Goal: Task Accomplishment & Management: Manage account settings

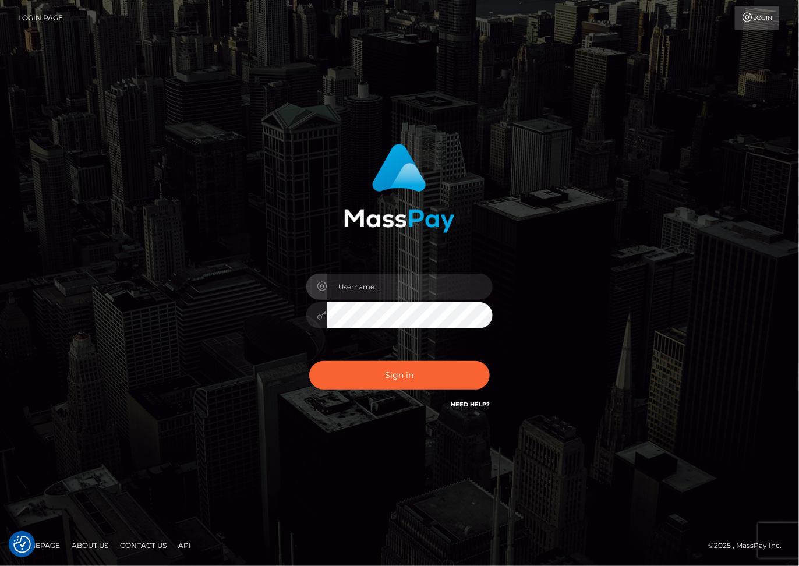
type input "dariag"
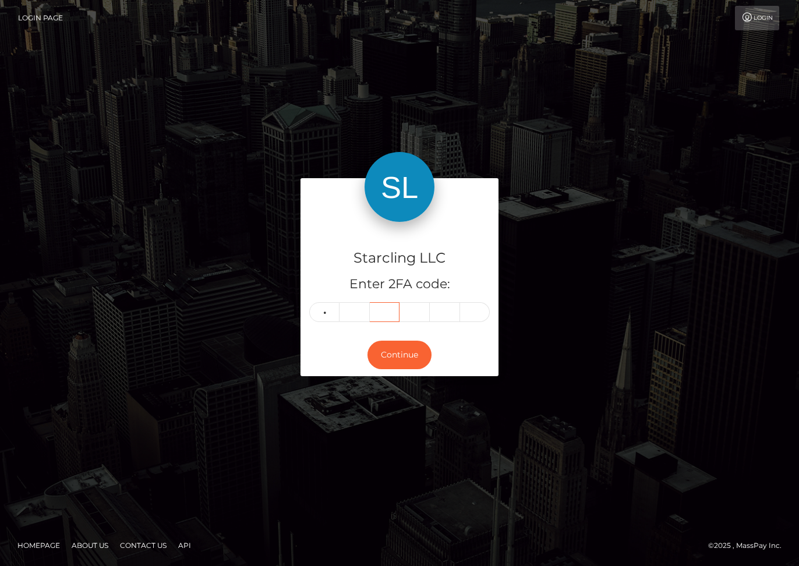
type input "1"
type input "4"
type input "1"
type input "3"
type input "9"
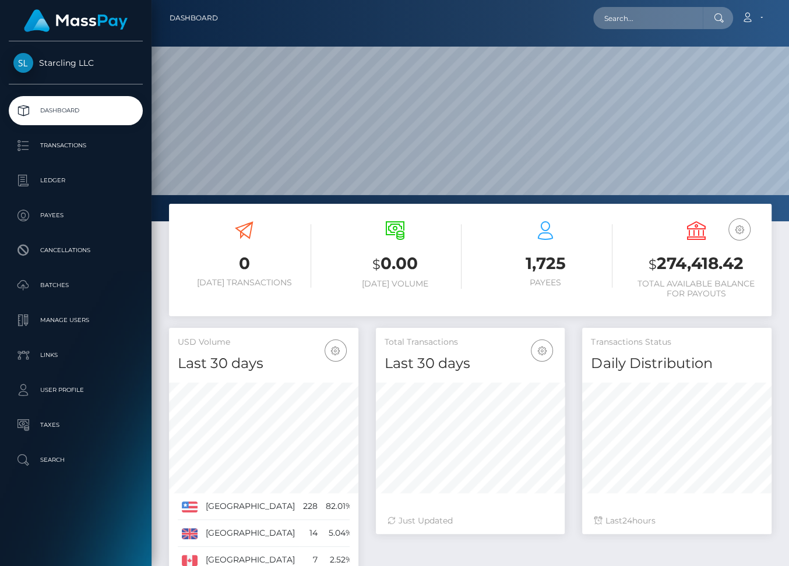
scroll to position [206, 189]
click at [622, 16] on input "text" at bounding box center [648, 18] width 110 height 22
paste input "15617"
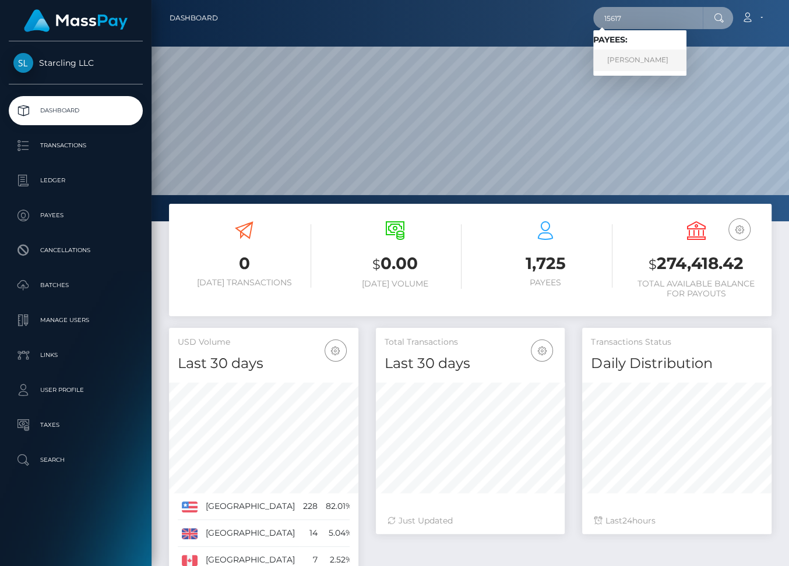
type input "15617"
click at [637, 61] on link "Rebekah Ford" at bounding box center [639, 61] width 93 height 22
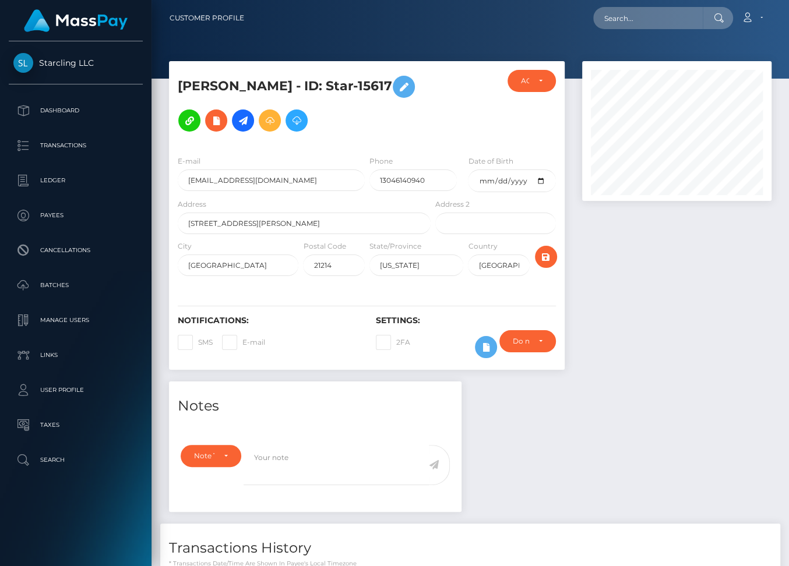
scroll to position [140, 189]
click at [240, 119] on icon at bounding box center [243, 121] width 14 height 15
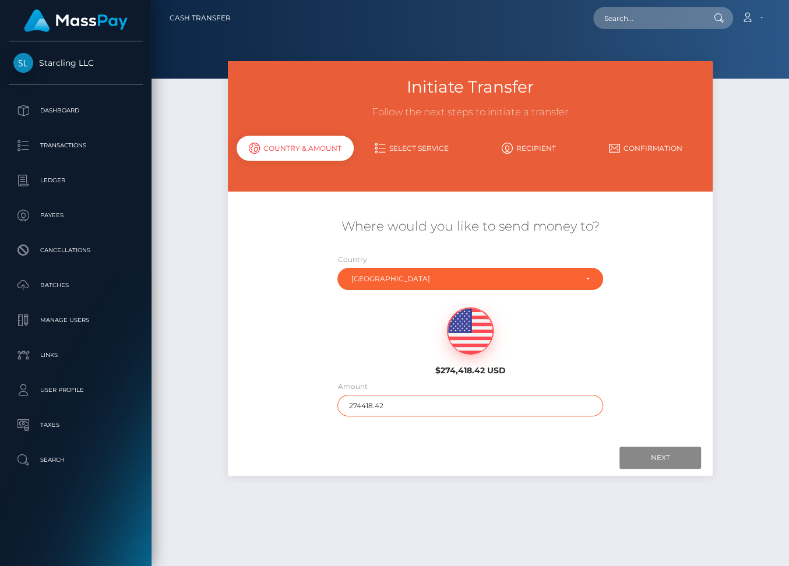
click at [351, 405] on input "274418.42" at bounding box center [469, 406] width 265 height 22
type input "233"
click at [644, 456] on input "Next" at bounding box center [660, 458] width 82 height 22
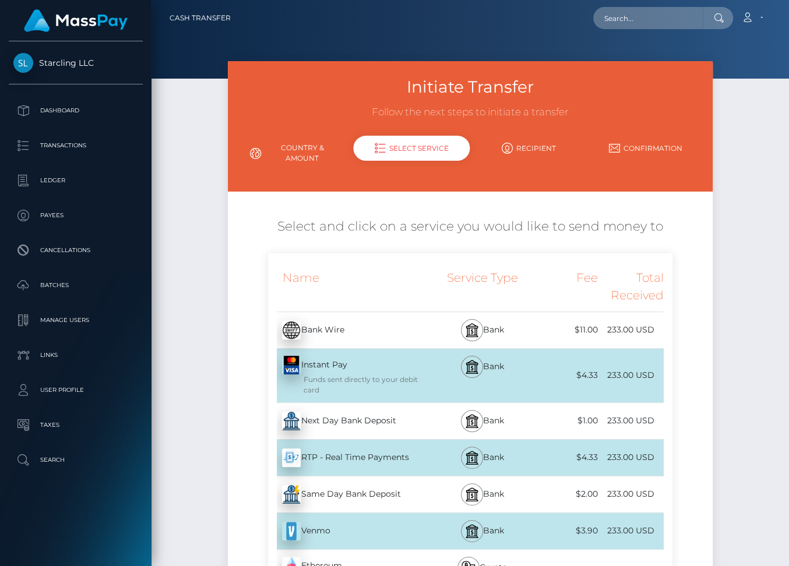
click at [394, 420] on div "Next Day Bank Deposit - USD" at bounding box center [350, 421] width 165 height 33
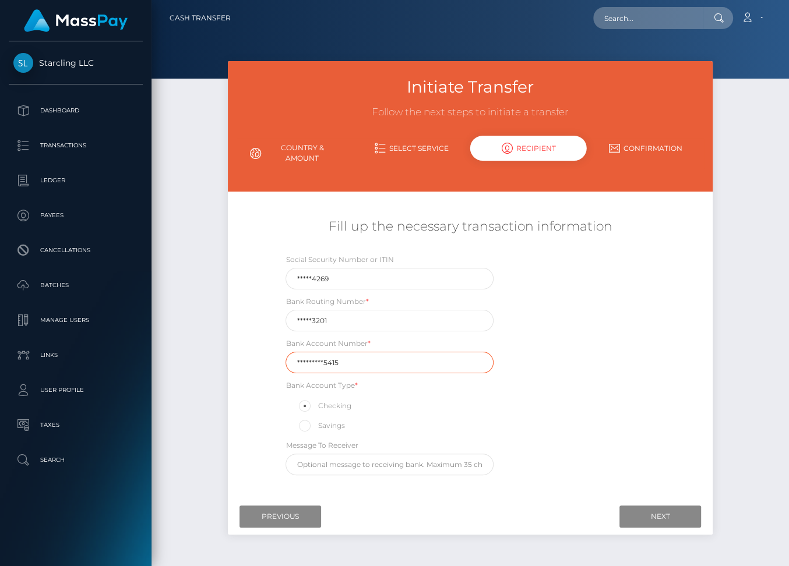
click at [366, 358] on input "*********5415" at bounding box center [389, 363] width 208 height 22
paste input "101024665"
type input "1010246655415"
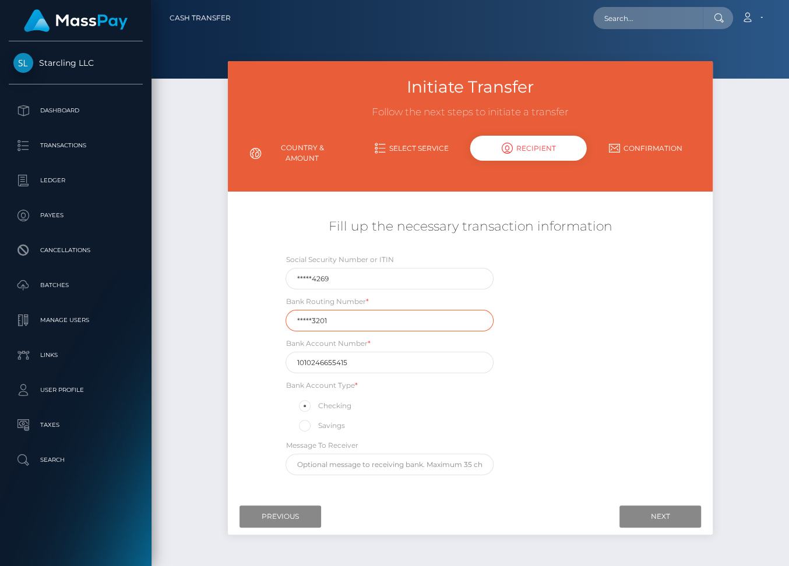
click at [353, 322] on input "*****3201" at bounding box center [389, 321] width 208 height 22
paste input "05500"
type input "055003201"
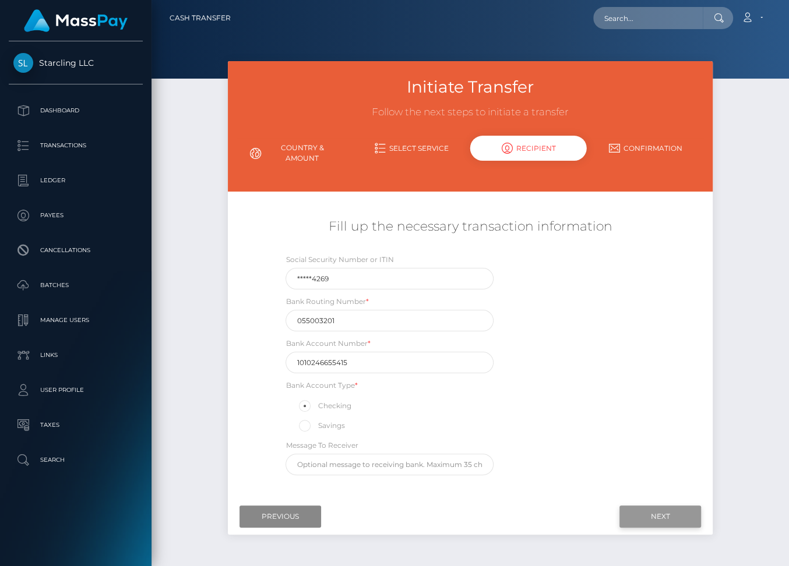
click at [655, 513] on input "Next" at bounding box center [660, 517] width 82 height 22
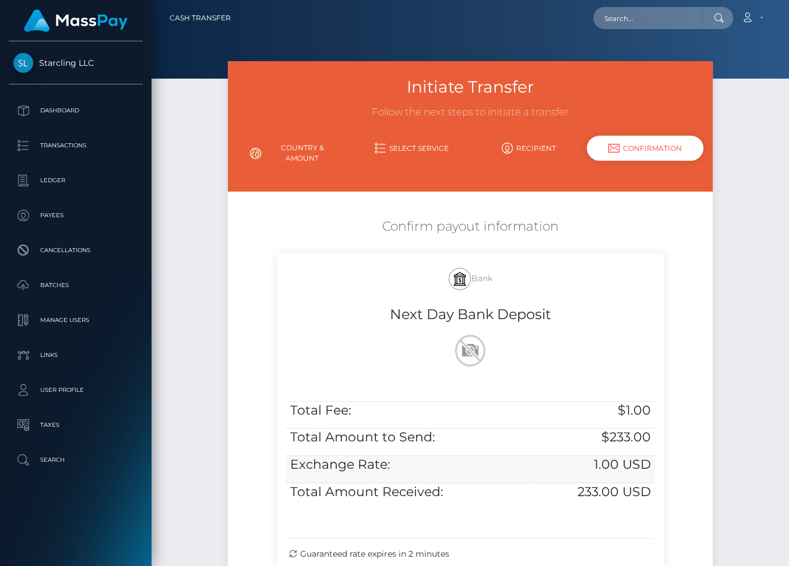
scroll to position [135, 0]
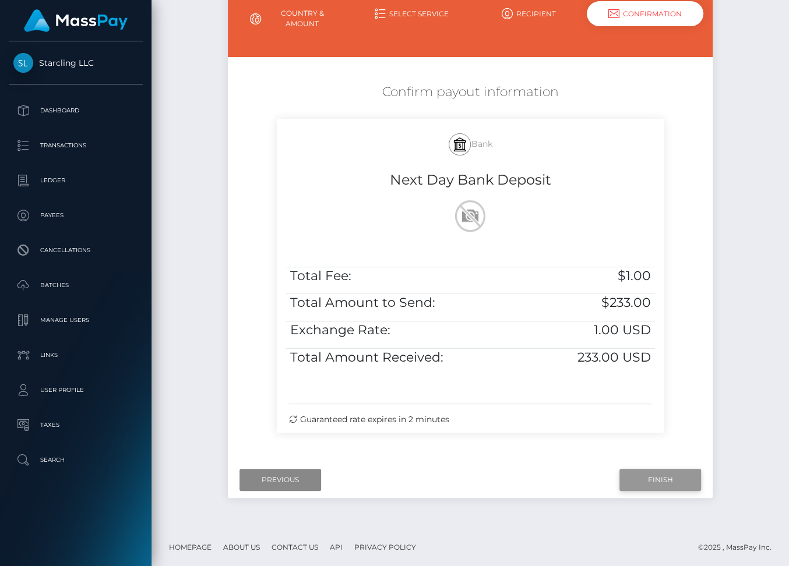
click at [650, 467] on div "Next Finish Previous" at bounding box center [470, 480] width 485 height 36
click at [669, 474] on input "Finish" at bounding box center [660, 480] width 82 height 22
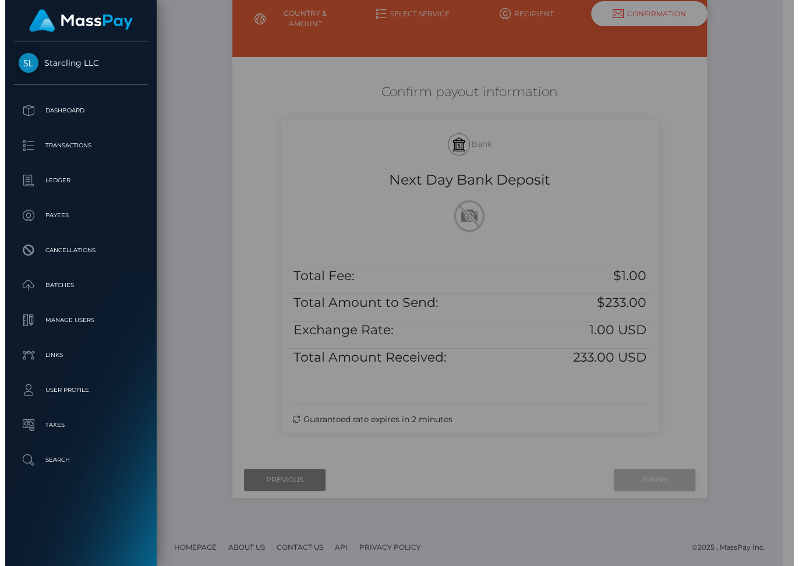
scroll to position [124, 0]
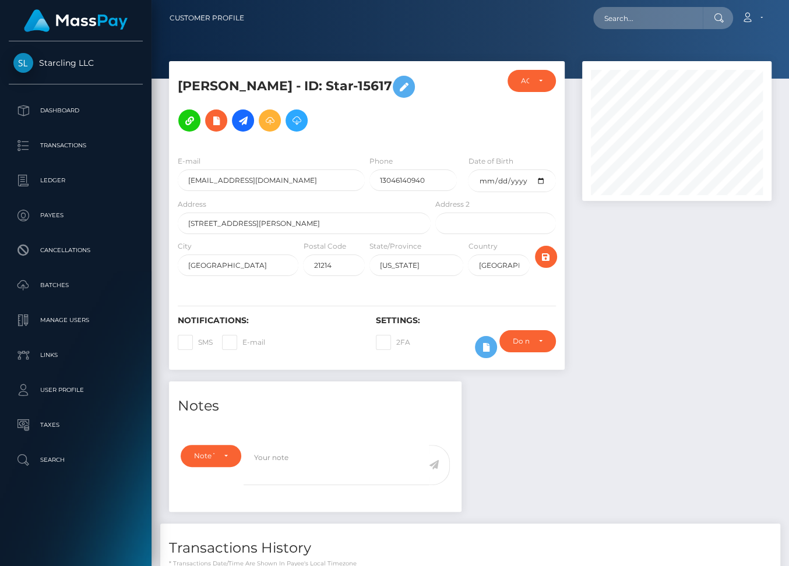
scroll to position [251, 0]
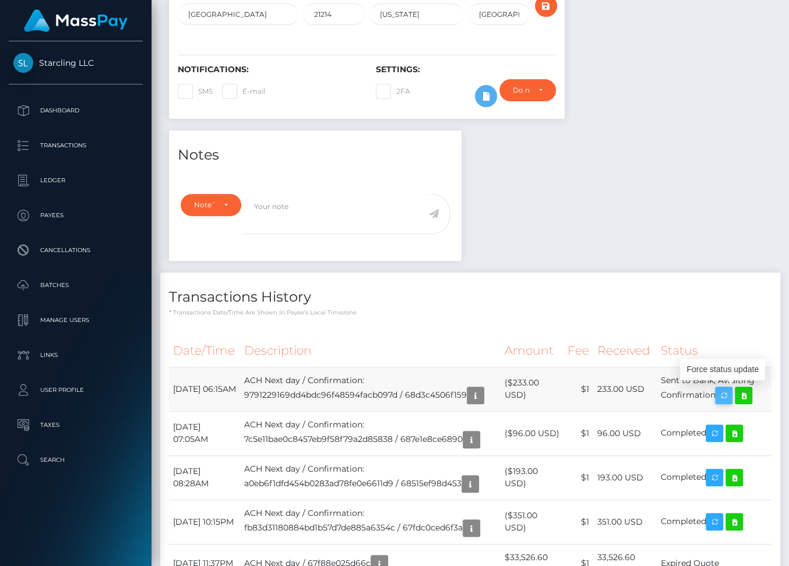
drag, startPoint x: 173, startPoint y: 379, endPoint x: 729, endPoint y: 389, distance: 555.8
click at [729, 389] on tr "[DATE] 06:15AM ACH Next day / Confirmation: 9791229169dd4bdc96f48594facb097d / …" at bounding box center [470, 389] width 602 height 44
copy tr "[DATE] 06:15AM ACH Next day / Confirmation: 9791229169dd4bdc96f48594facb097d / …"
click at [749, 393] on icon at bounding box center [743, 396] width 14 height 15
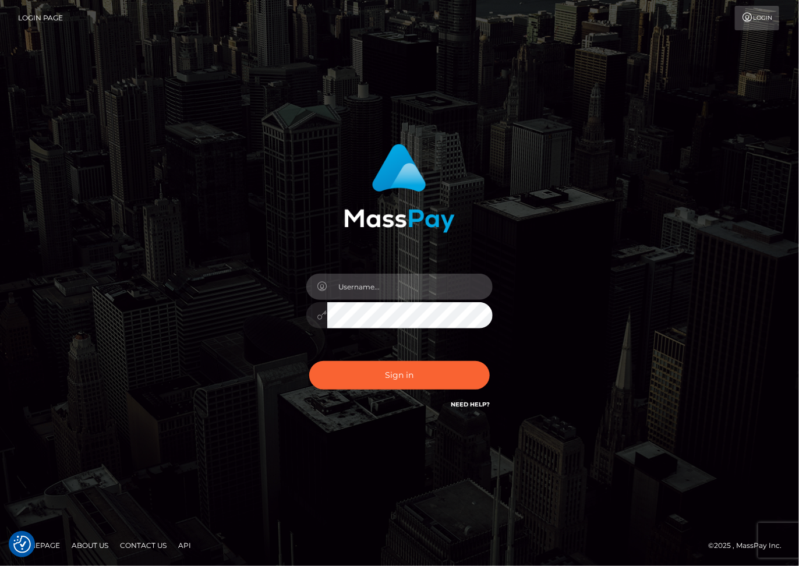
click at [342, 292] on input "text" at bounding box center [409, 287] width 165 height 26
type input "dariag"
click at [342, 291] on input "text" at bounding box center [409, 287] width 165 height 26
type input "dariag"
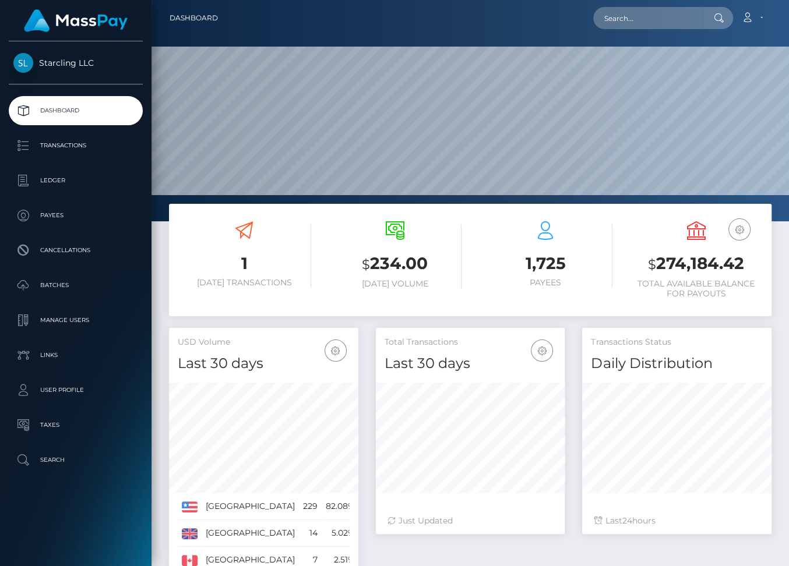
scroll to position [206, 189]
click at [616, 15] on input "text" at bounding box center [648, 18] width 110 height 22
paste input "98189"
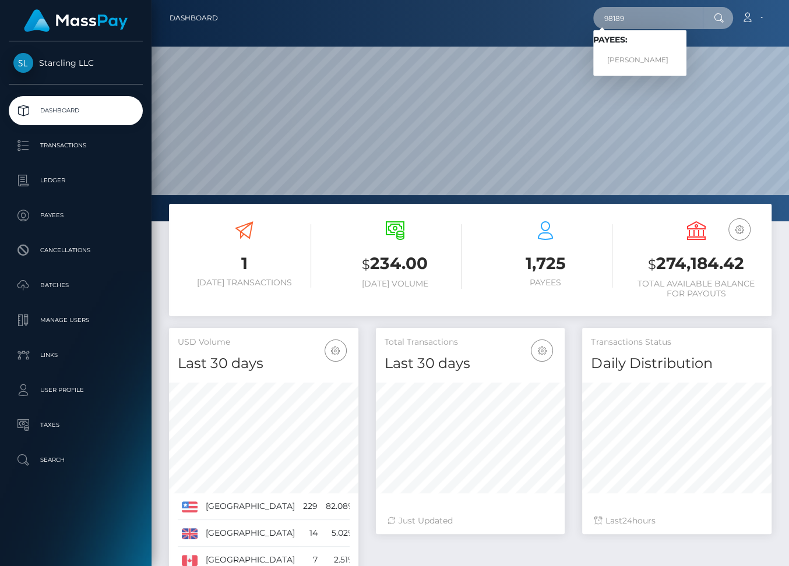
type input "98189"
click at [643, 54] on link "Sasha Ayad" at bounding box center [639, 61] width 93 height 22
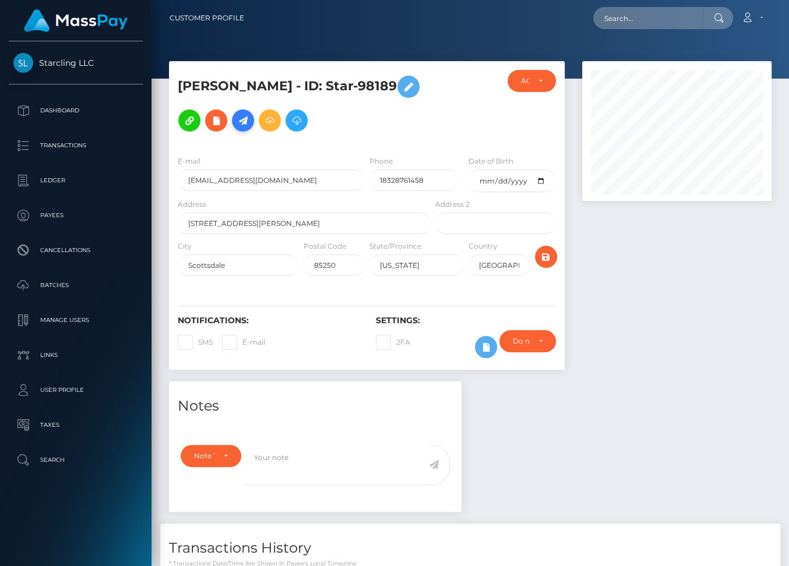
click at [236, 123] on icon at bounding box center [243, 121] width 14 height 15
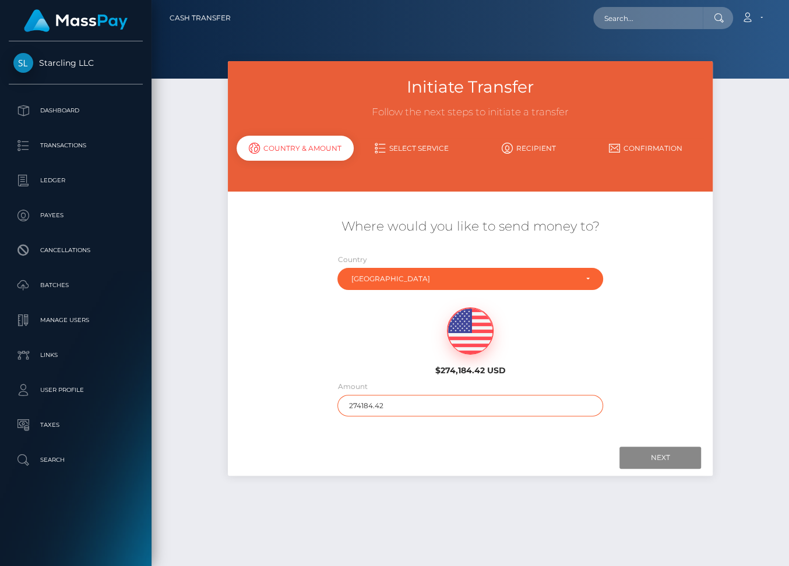
click at [387, 401] on input "274184.42" at bounding box center [469, 406] width 265 height 22
type input "7400"
click at [658, 455] on input "Next" at bounding box center [660, 458] width 82 height 22
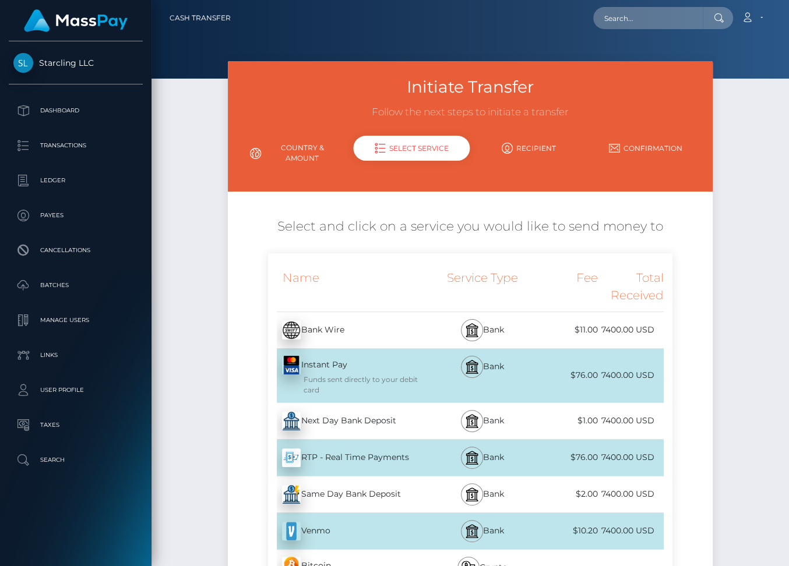
click at [404, 416] on div "Next Day Bank Deposit - USD" at bounding box center [350, 421] width 165 height 33
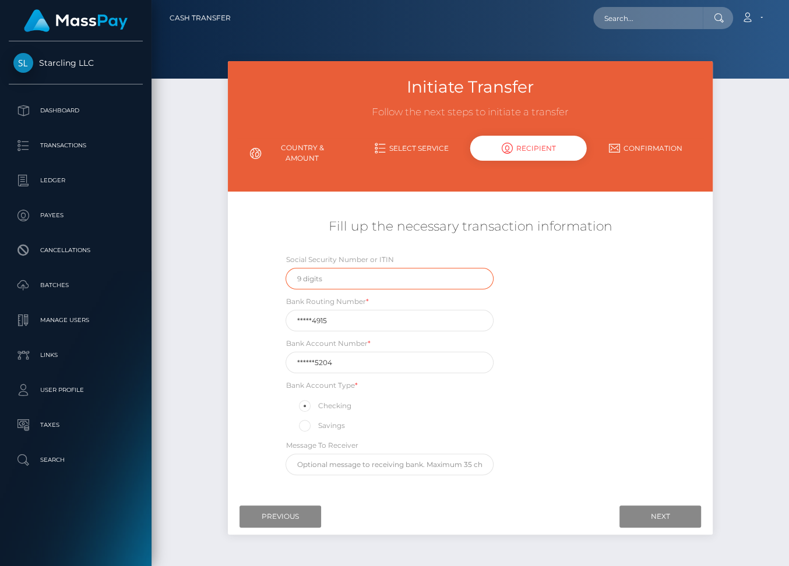
click at [302, 278] on input "text" at bounding box center [389, 279] width 208 height 22
type input "814219446"
click at [317, 320] on input "*****4915" at bounding box center [389, 321] width 208 height 22
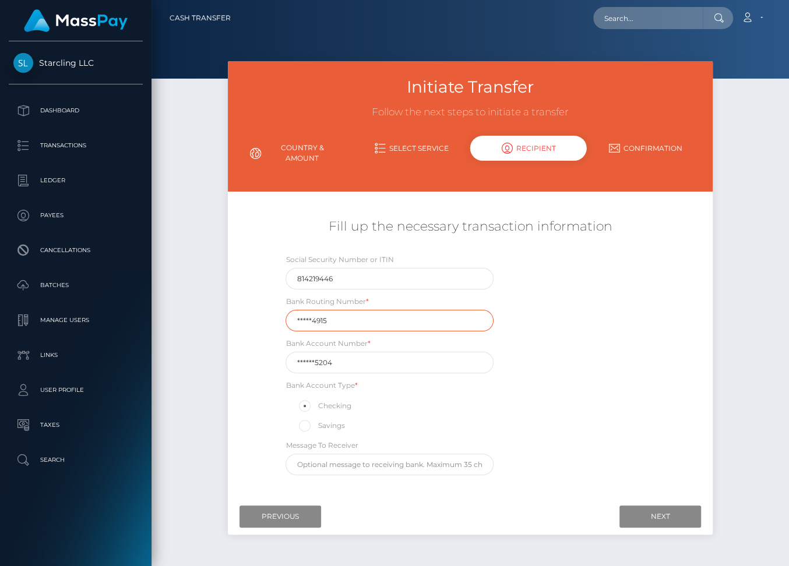
paste input "11302"
type input "113024915"
click at [324, 362] on input "******5204" at bounding box center [389, 363] width 208 height 22
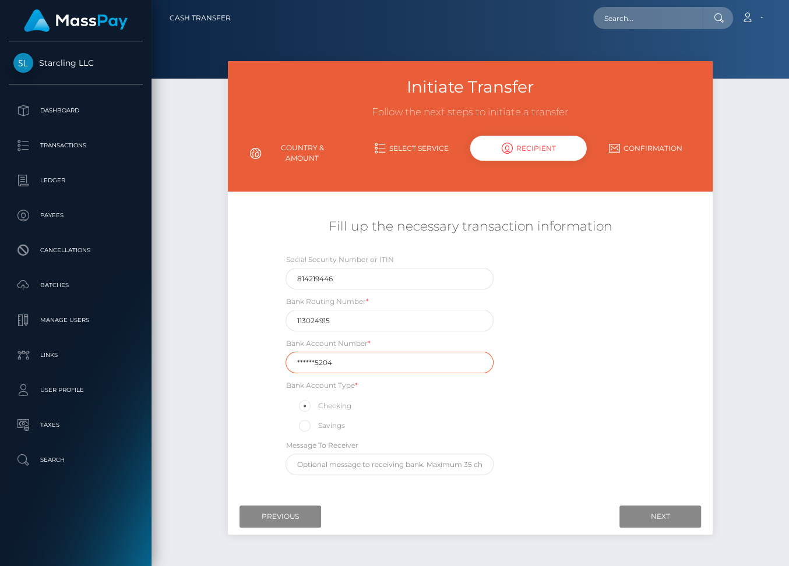
paste input "302390"
type input "3023905204"
click at [616, 425] on div "Social Security Number or ITIN 814219446 Bank Routing Number * 113024915 Bank A…" at bounding box center [470, 367] width 404 height 228
click at [652, 511] on input "Next" at bounding box center [660, 517] width 82 height 22
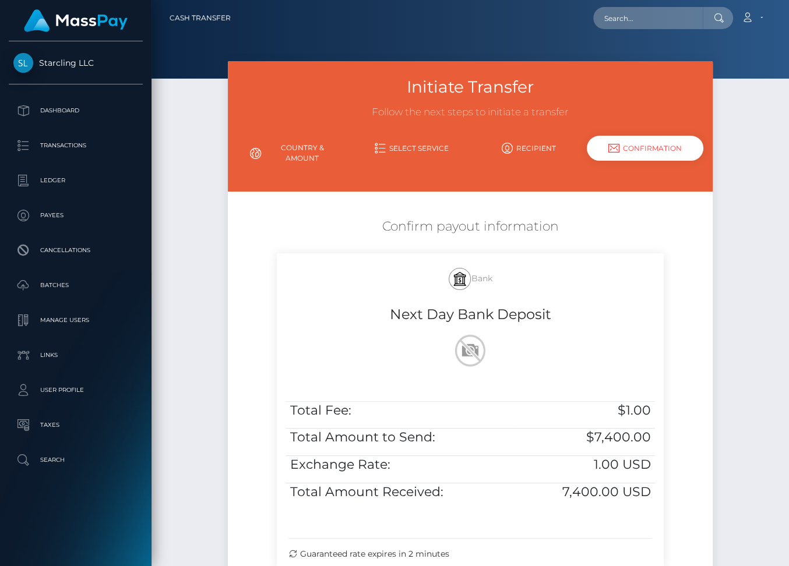
scroll to position [116, 0]
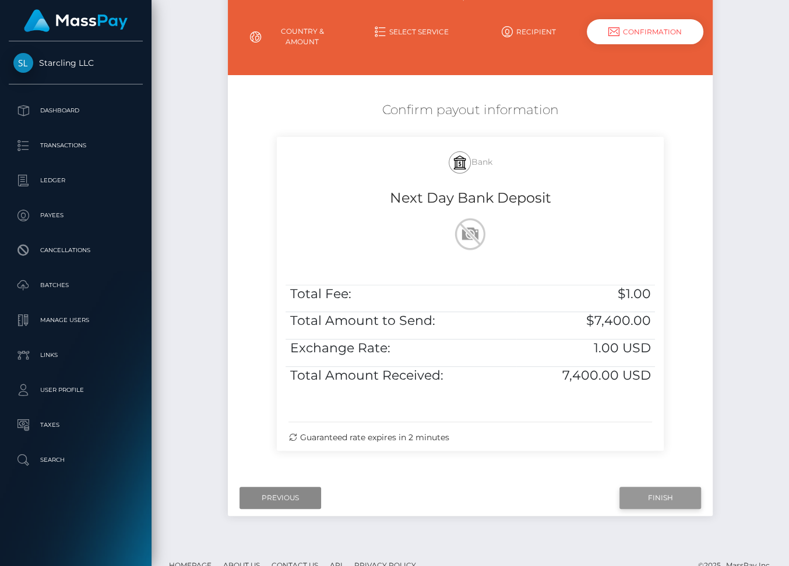
click at [651, 496] on input "Finish" at bounding box center [660, 498] width 82 height 22
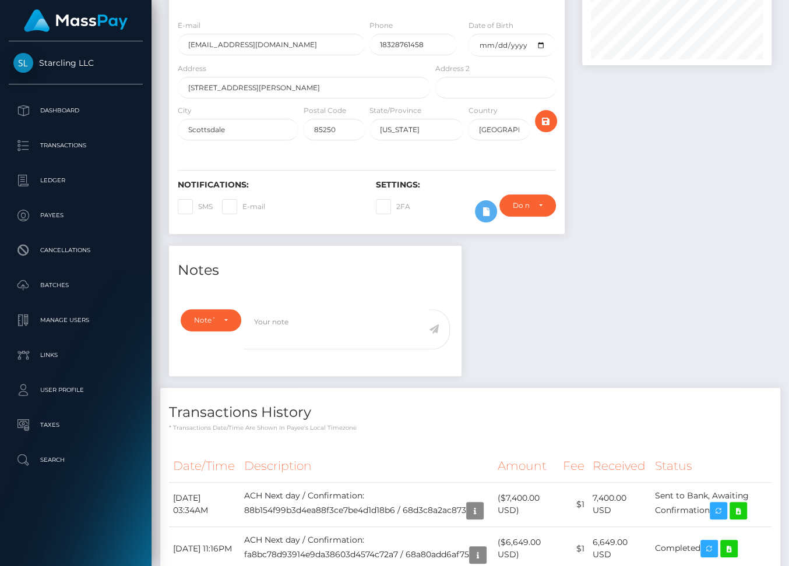
scroll to position [211, 0]
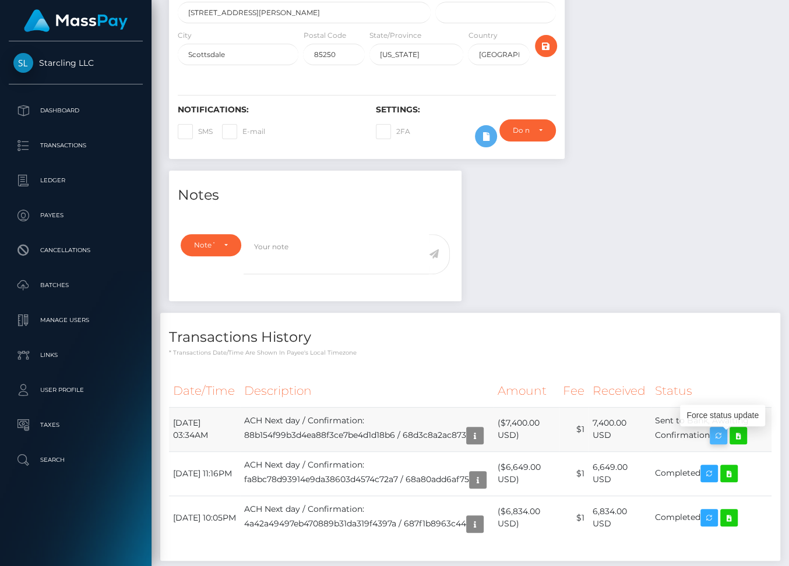
drag, startPoint x: 174, startPoint y: 428, endPoint x: 718, endPoint y: 442, distance: 544.2
click at [718, 442] on tr "[DATE] 03:34AM ACH Next day / Confirmation: 88b154f99b3d4ea88f3ce7be4d1d18b6 / …" at bounding box center [470, 429] width 602 height 44
copy tr "[DATE] 03:34AM ACH Next day / Confirmation: 88b154f99b3d4ea88f3ce7be4d1d18b6 / …"
click at [745, 439] on icon at bounding box center [738, 436] width 14 height 15
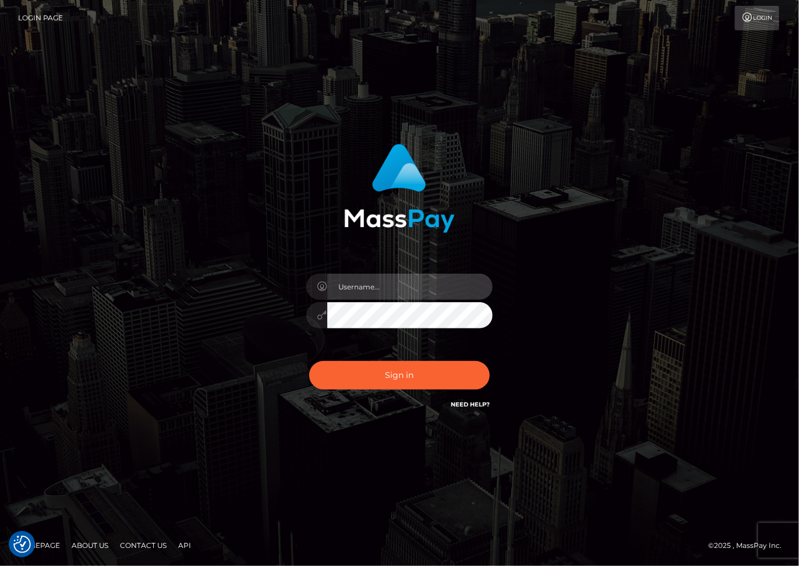
click at [355, 294] on input "text" at bounding box center [409, 287] width 165 height 26
type input "dariag"
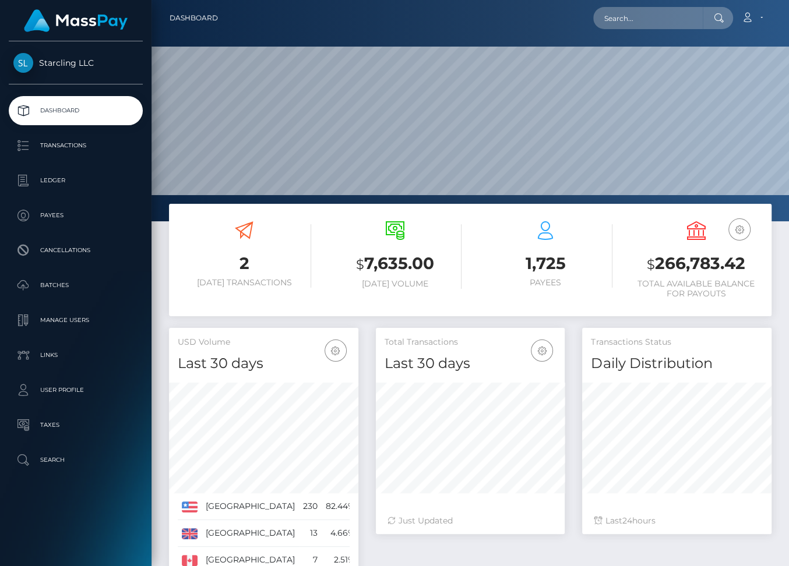
scroll to position [206, 189]
click at [628, 16] on input "text" at bounding box center [648, 18] width 110 height 22
paste input "1143524"
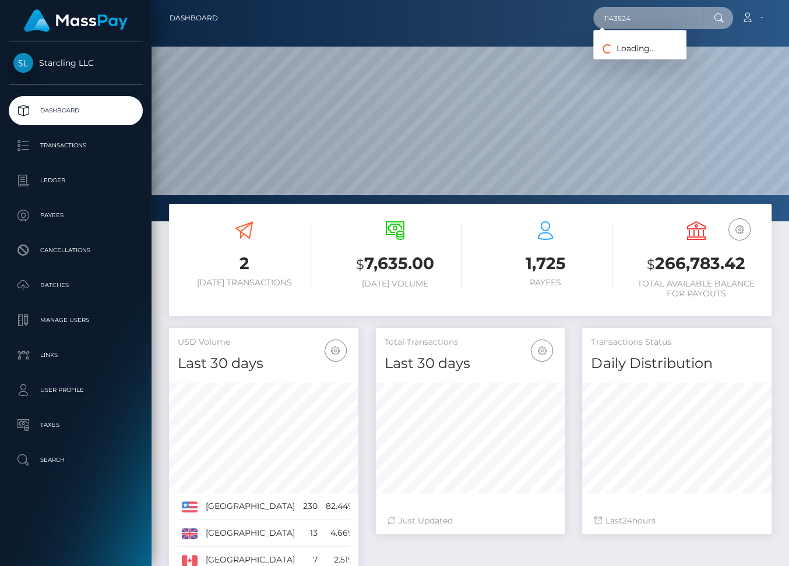
type input "1143524"
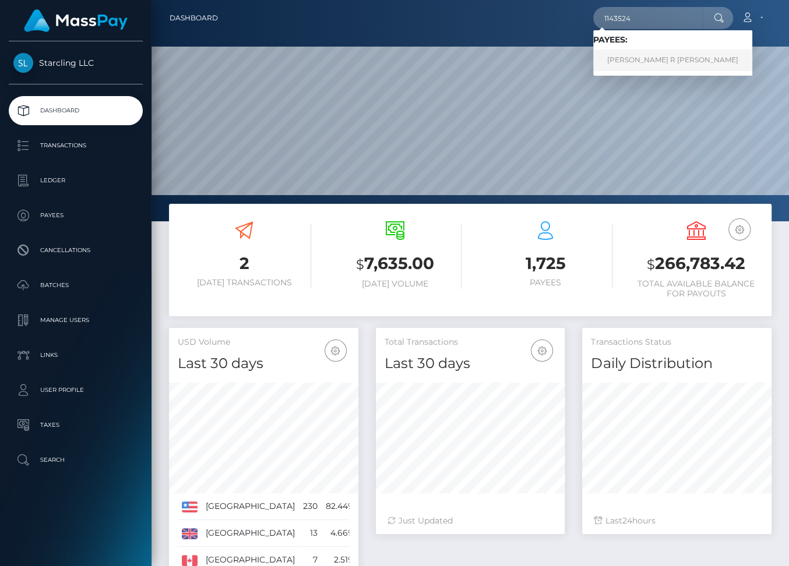
click at [640, 64] on link "Drake R Murphy" at bounding box center [672, 61] width 159 height 22
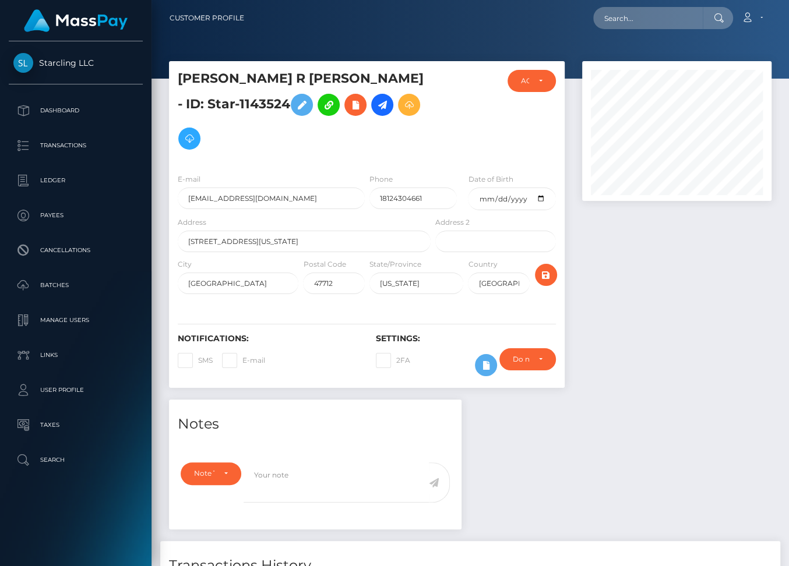
scroll to position [140, 189]
click at [375, 105] on icon at bounding box center [382, 105] width 14 height 15
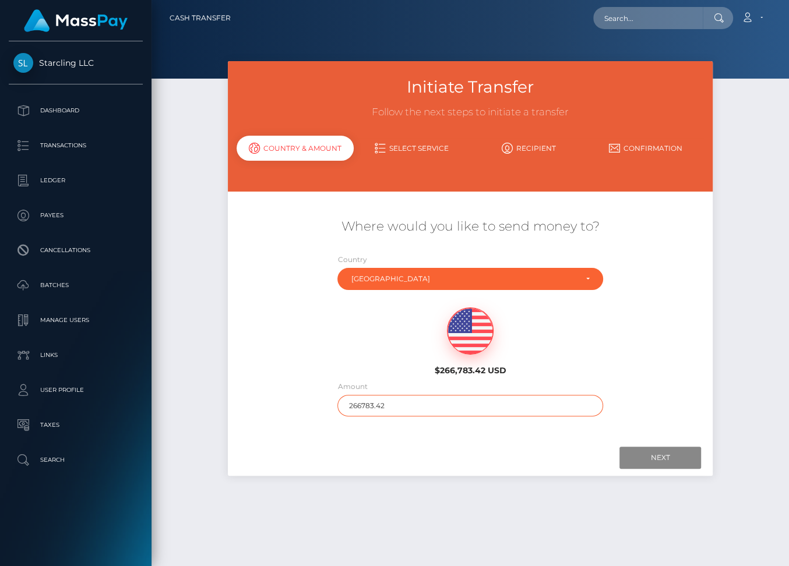
click at [363, 412] on input "266783.42" at bounding box center [469, 406] width 265 height 22
type input "4500"
click at [666, 457] on input "Next" at bounding box center [660, 458] width 82 height 22
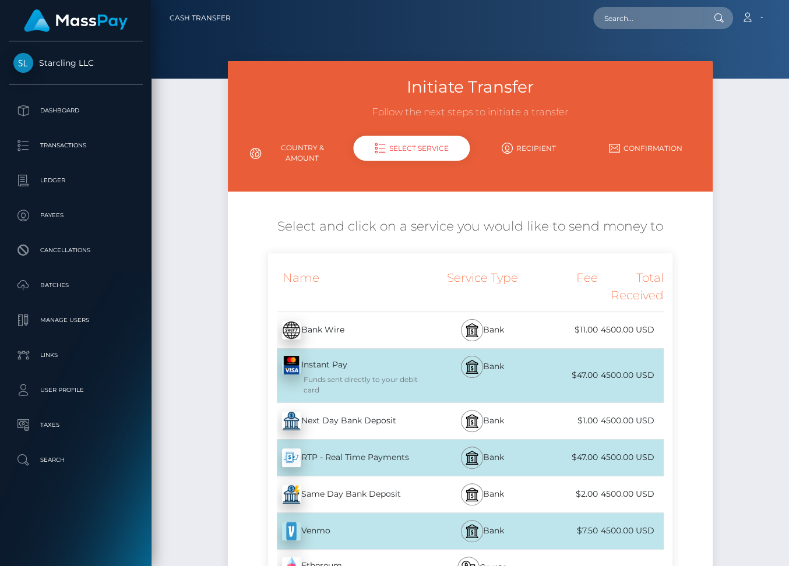
click at [352, 419] on div "Next Day Bank Deposit - USD" at bounding box center [350, 421] width 165 height 33
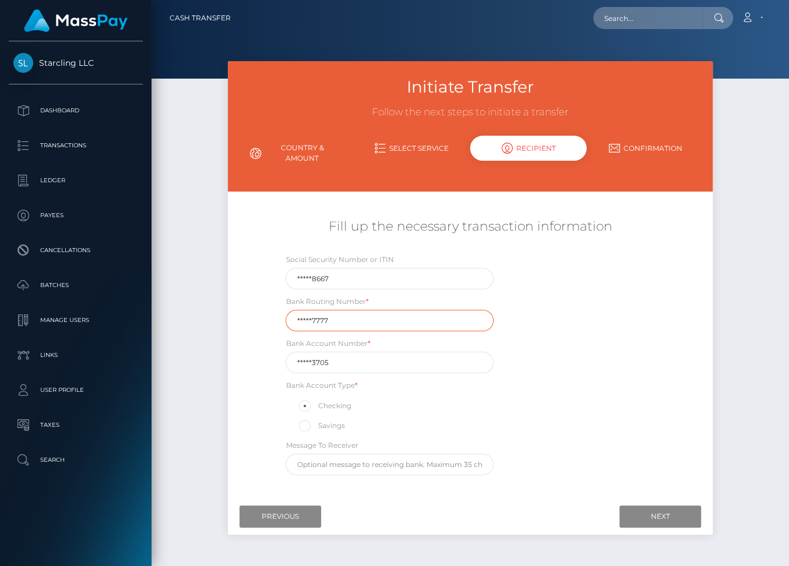
click at [329, 319] on input "*****7777" at bounding box center [389, 321] width 208 height 22
paste input "28637"
type input "286377777"
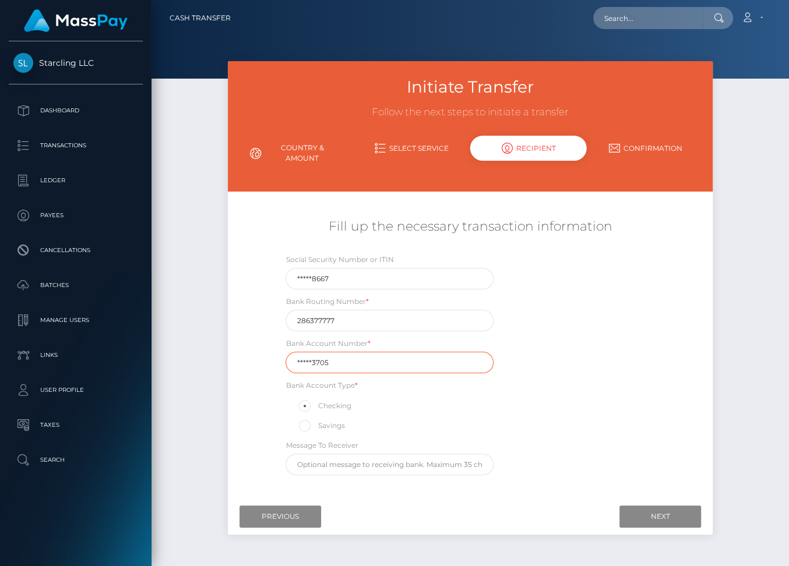
click at [323, 362] on input "*****3705" at bounding box center [389, 363] width 208 height 22
paste input "22105"
type input "221053705"
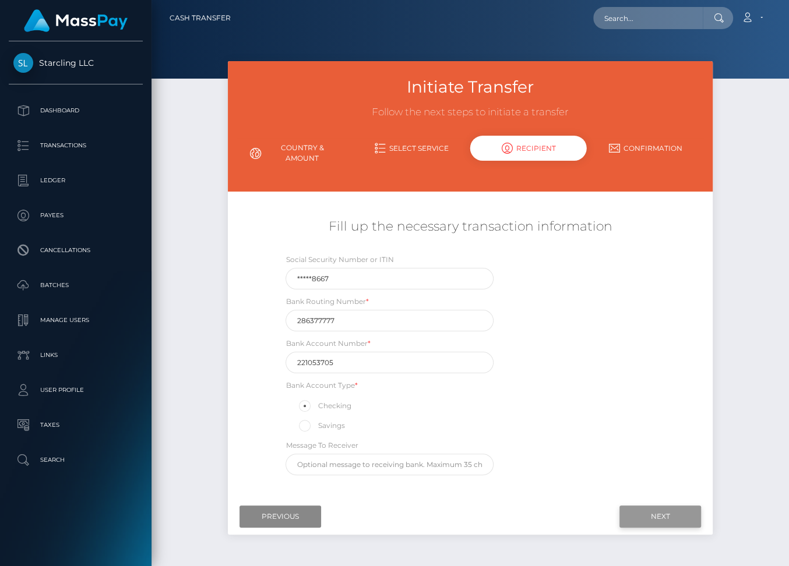
click at [676, 510] on input "Next" at bounding box center [660, 517] width 82 height 22
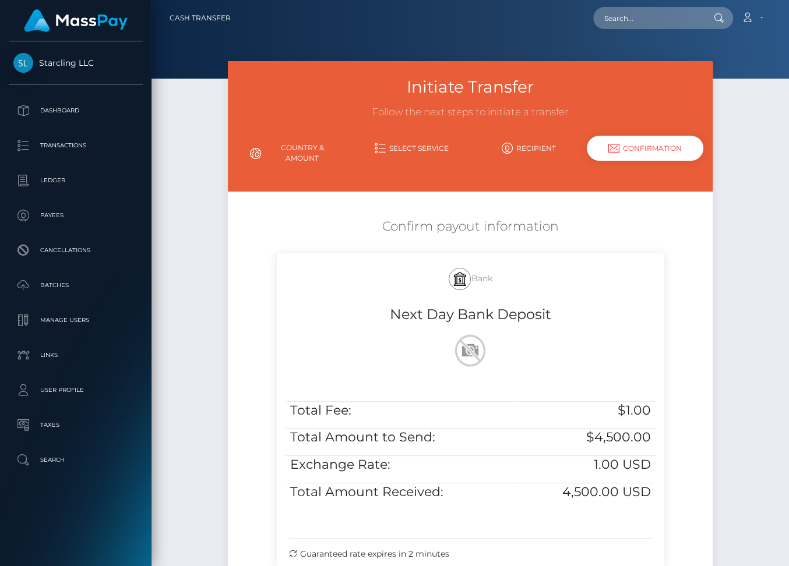
scroll to position [135, 0]
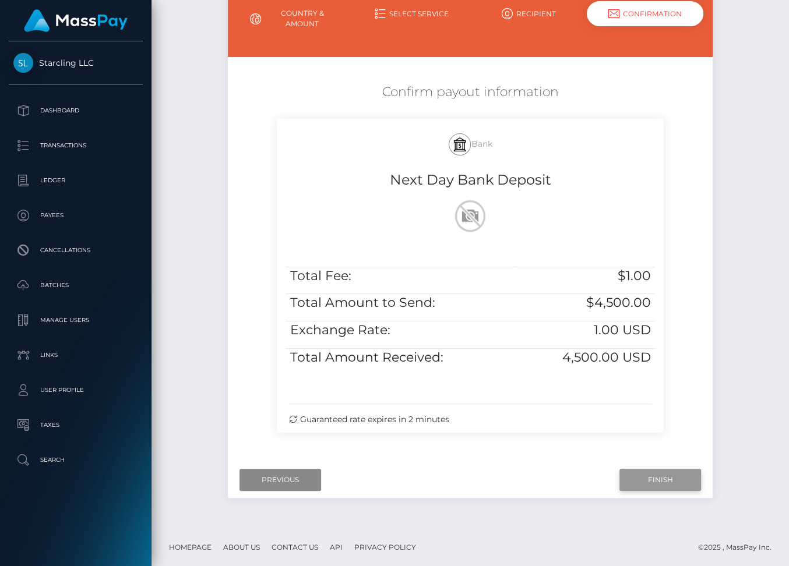
click at [647, 474] on input "Finish" at bounding box center [660, 480] width 82 height 22
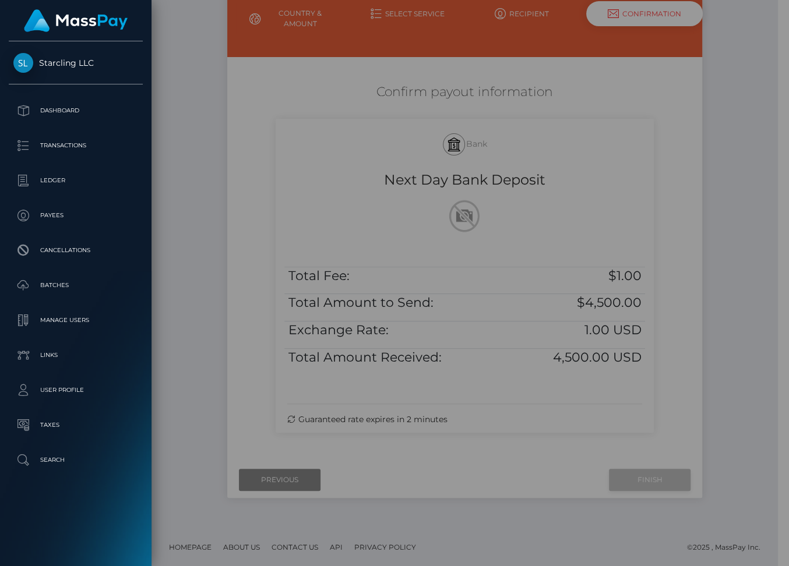
scroll to position [124, 0]
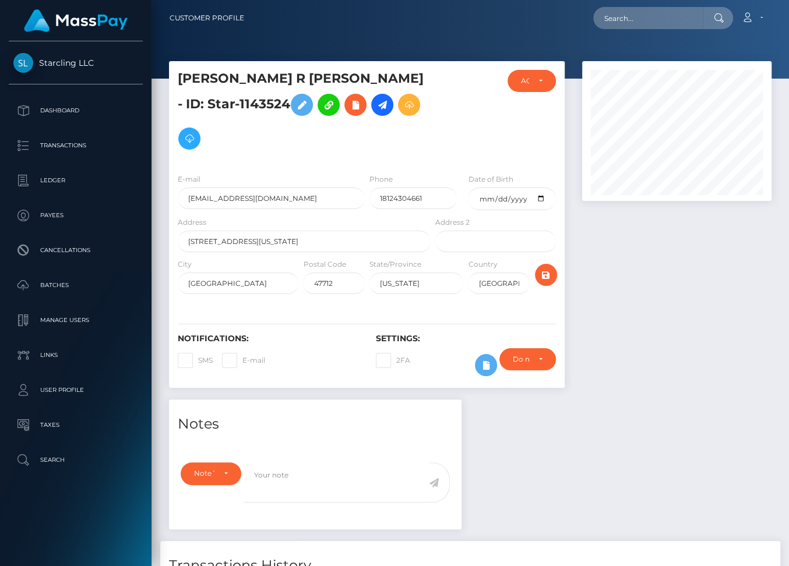
scroll to position [198, 0]
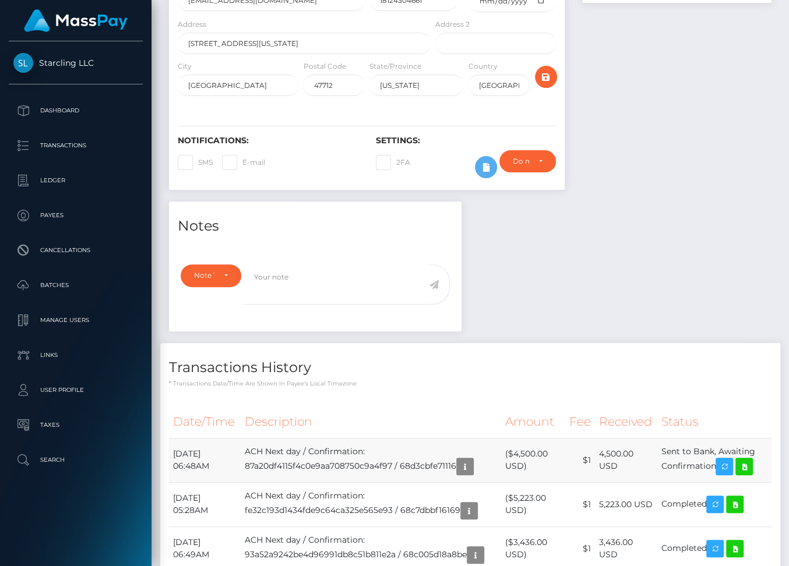
drag, startPoint x: 174, startPoint y: 417, endPoint x: 722, endPoint y: 429, distance: 548.2
click at [722, 438] on tr "September 24, 2025 06:48AM ACH Next day / Confirmation: 87a20df4115f4c0e9aa7087…" at bounding box center [470, 460] width 602 height 44
copy tr "September 24, 2025 06:48AM ACH Next day / Confirmation: 87a20df4115f4c0e9aa7087…"
click at [749, 460] on icon at bounding box center [744, 467] width 14 height 15
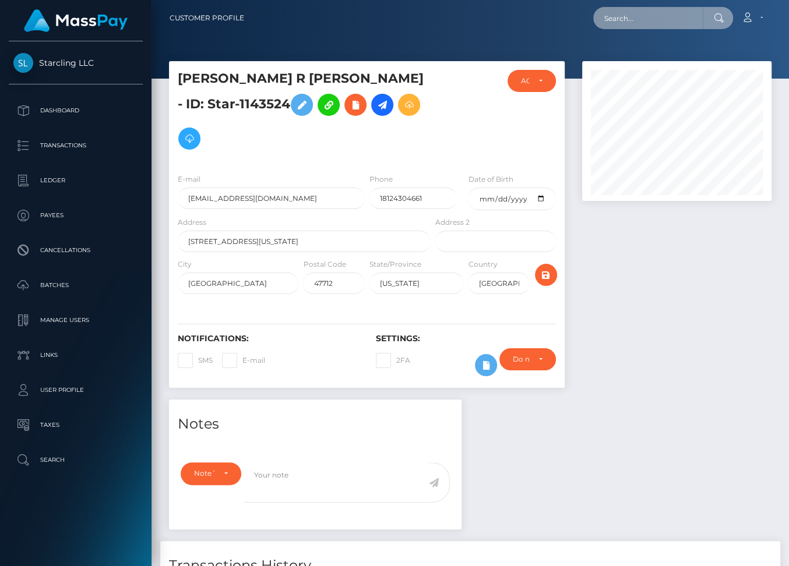
click at [617, 20] on input "text" at bounding box center [648, 18] width 110 height 22
paste input "1883621"
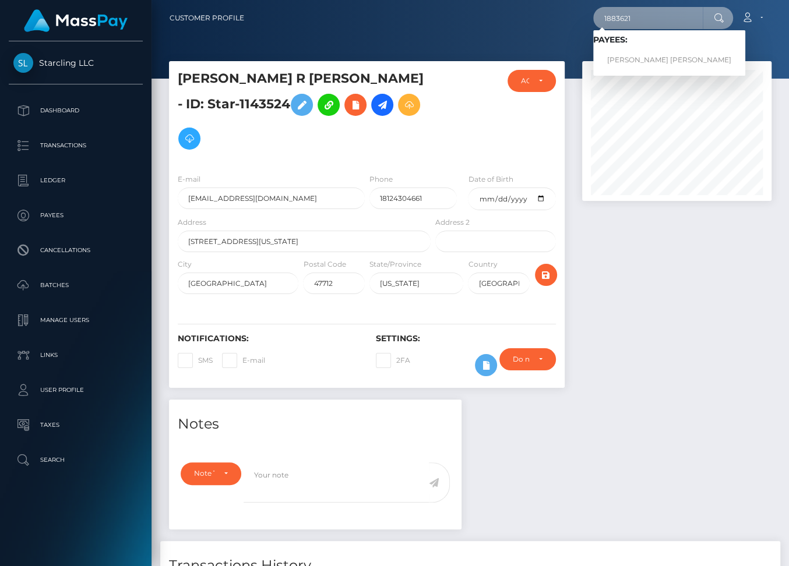
type input "1883621"
click at [652, 54] on link "Hayden Jaime Eberly" at bounding box center [669, 61] width 152 height 22
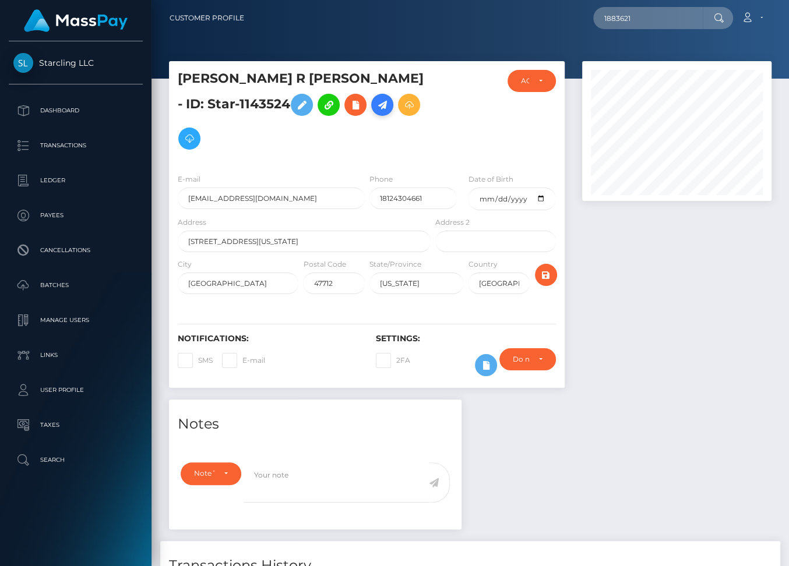
click at [375, 107] on icon at bounding box center [382, 105] width 14 height 15
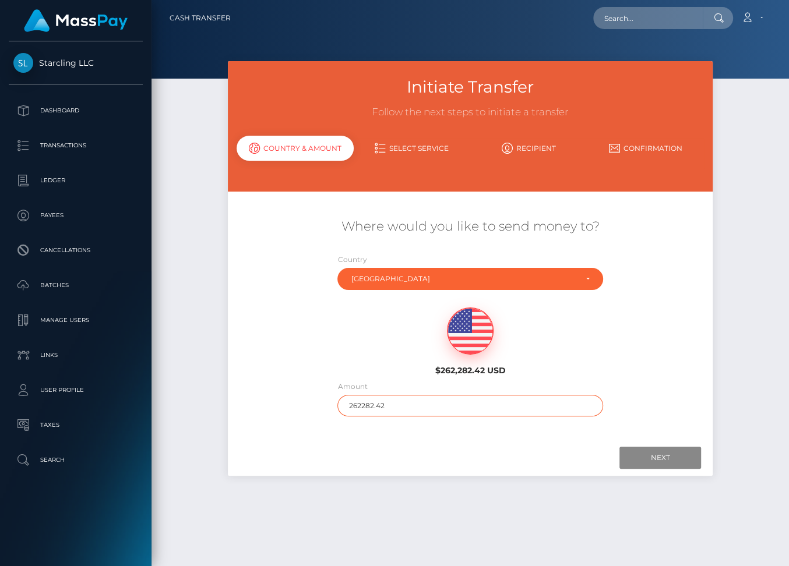
click at [362, 406] on input "262282.42" at bounding box center [469, 406] width 265 height 22
type input "185"
click at [656, 458] on input "Next" at bounding box center [660, 458] width 82 height 22
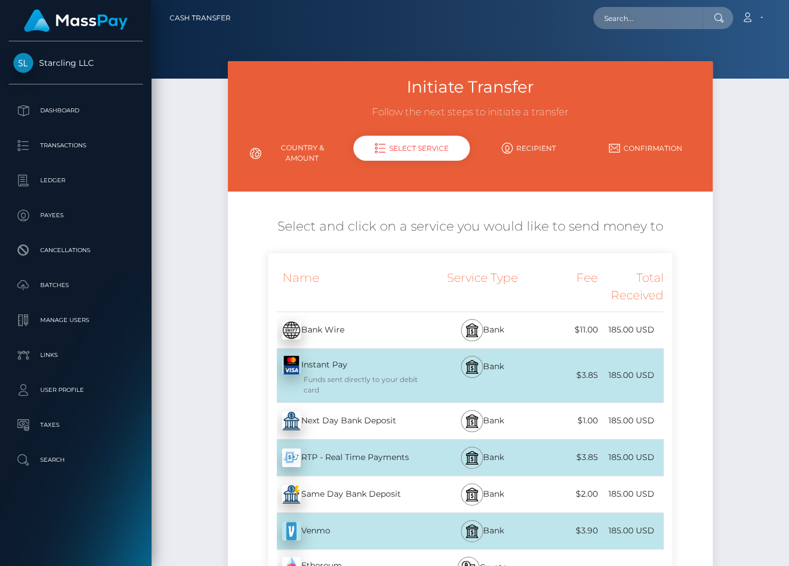
click at [376, 421] on div "Next Day Bank Deposit - USD" at bounding box center [350, 421] width 165 height 33
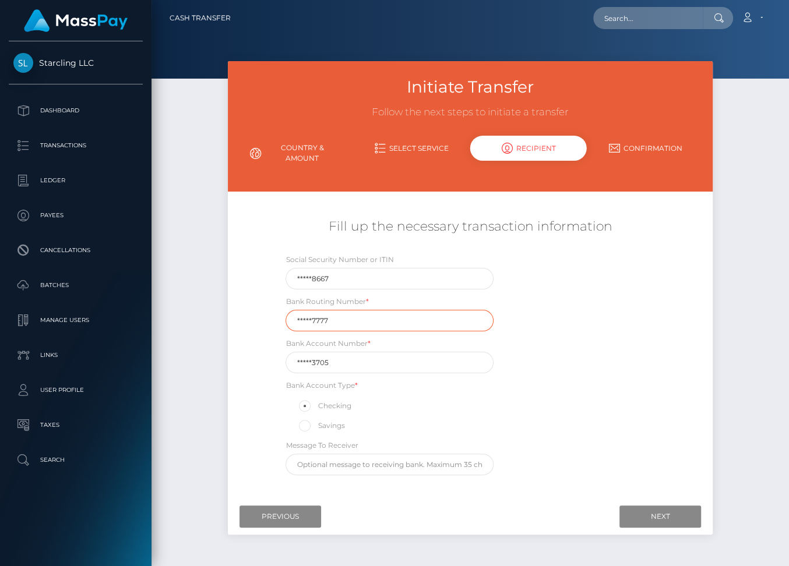
click at [327, 320] on input "*****7777" at bounding box center [389, 321] width 208 height 22
paste input "111000614"
type input "111000614"
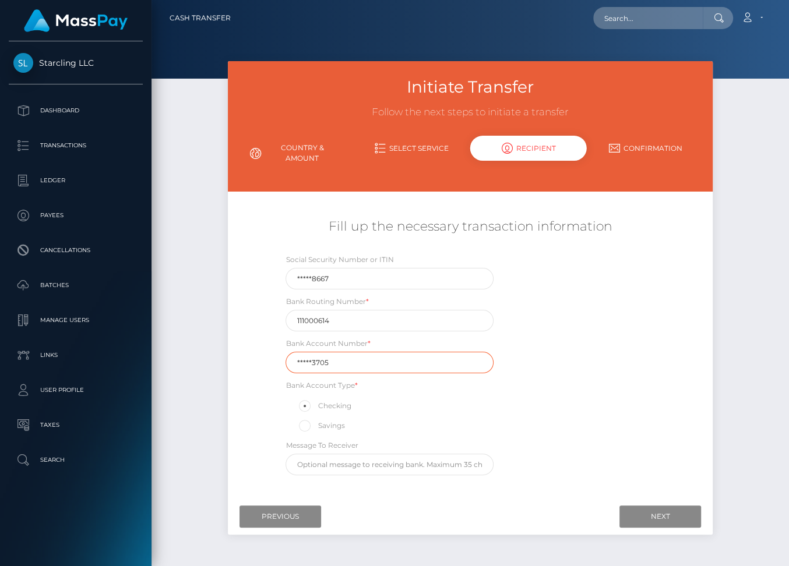
click at [317, 362] on input "*****3705" at bounding box center [389, 363] width 208 height 22
paste input "974588451"
type input "974588451"
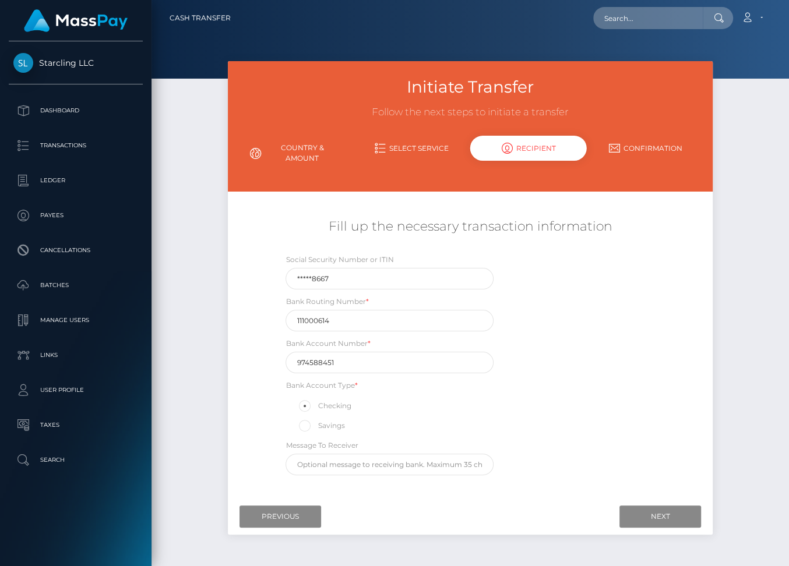
click at [620, 452] on div "Social Security Number or ITIN *****8667 Bank Routing Number * 111000614 Bank A…" at bounding box center [470, 367] width 404 height 228
click at [50, 212] on p "Payees" at bounding box center [75, 215] width 125 height 17
click at [631, 20] on input "text" at bounding box center [648, 18] width 110 height 22
paste input "1883621"
type input "1883621"
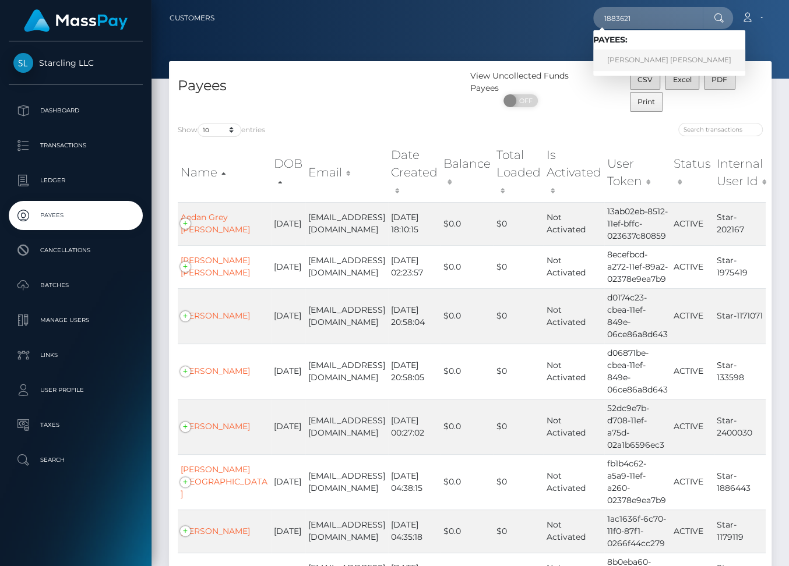
type input "1883621"
click at [645, 57] on link "[PERSON_NAME] [PERSON_NAME]" at bounding box center [669, 61] width 152 height 22
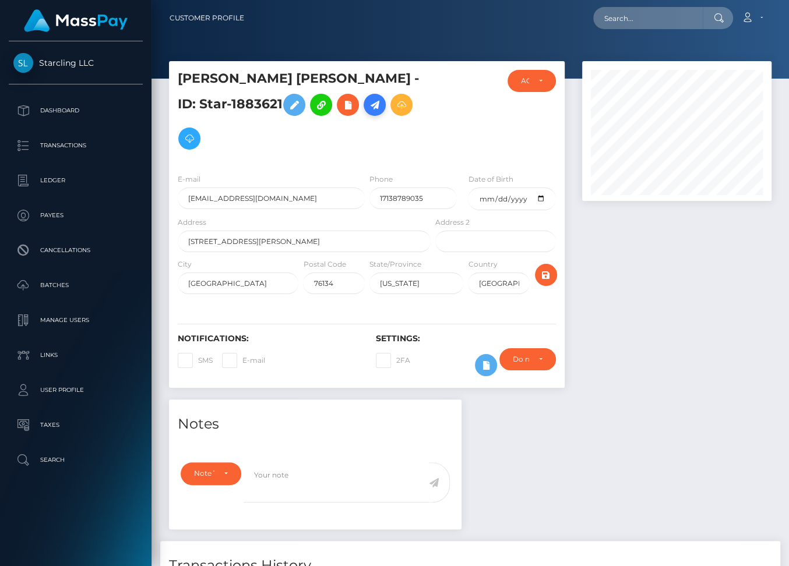
click at [368, 104] on icon at bounding box center [375, 105] width 14 height 15
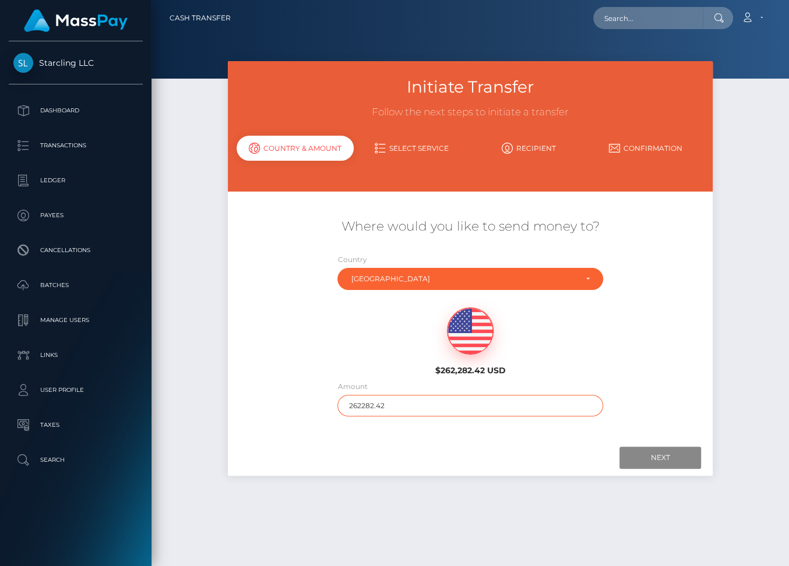
click at [354, 404] on input "262282.42" at bounding box center [469, 406] width 265 height 22
type input "185"
click at [656, 455] on input "Next" at bounding box center [660, 458] width 82 height 22
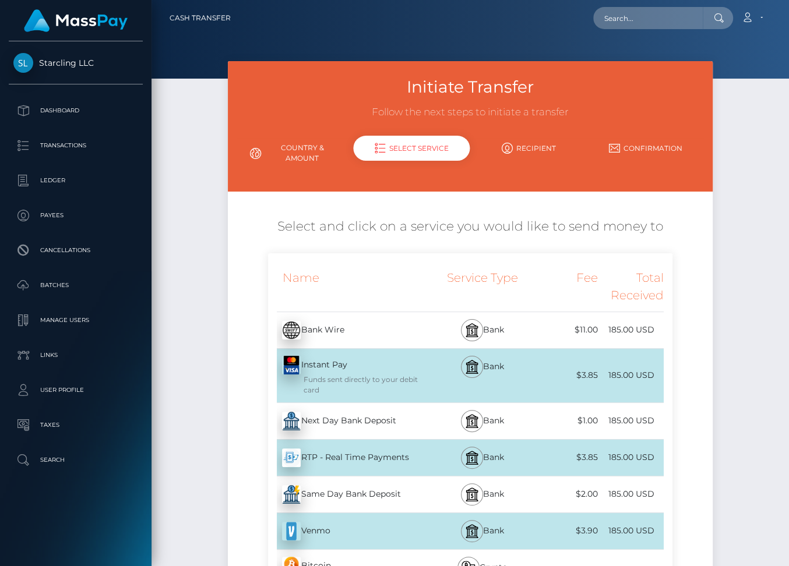
click at [363, 414] on div "Next Day Bank Deposit - USD" at bounding box center [350, 421] width 165 height 33
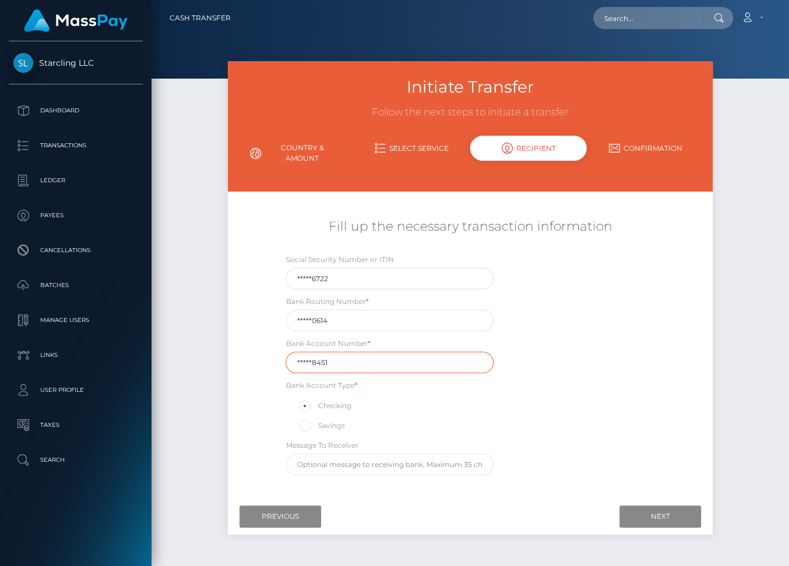
click at [338, 362] on input "*****8451" at bounding box center [389, 363] width 208 height 22
paste input "97458"
type input "974588451"
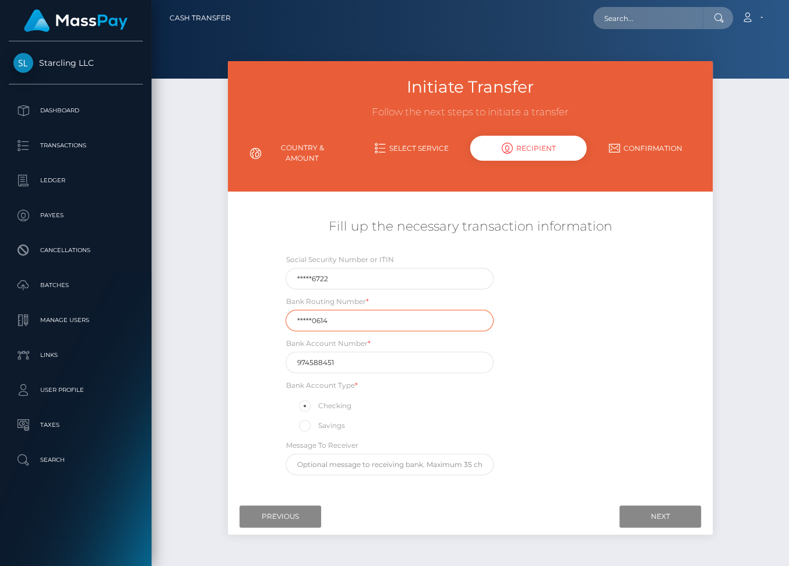
click at [382, 318] on input "*****0614" at bounding box center [389, 321] width 208 height 22
paste input "11100"
type input "111000614"
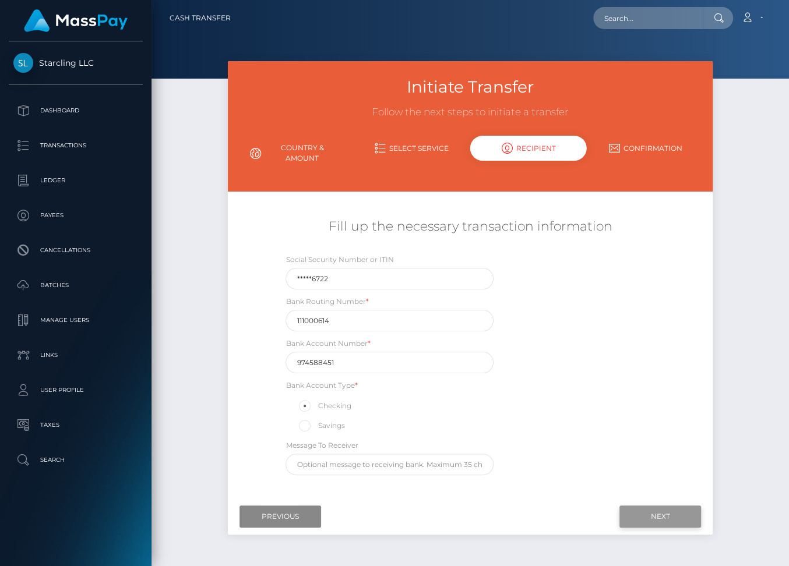
click at [638, 514] on input "Next" at bounding box center [660, 517] width 82 height 22
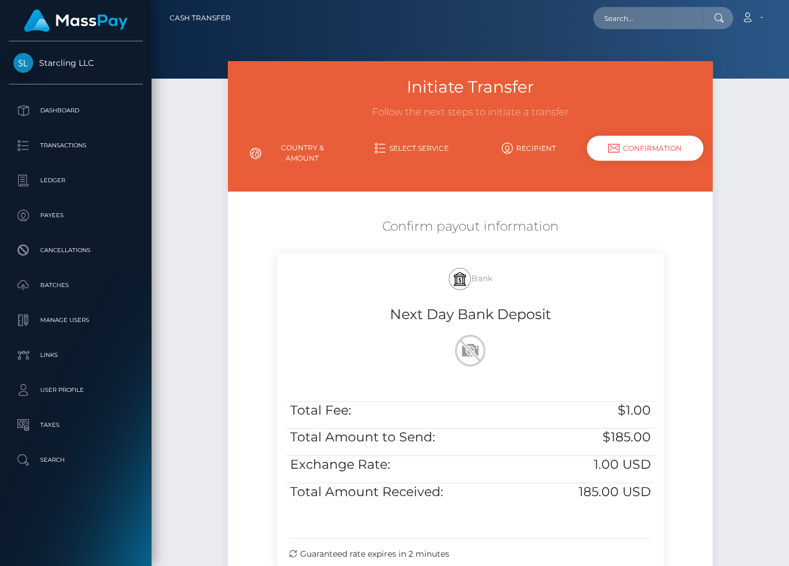
scroll to position [135, 0]
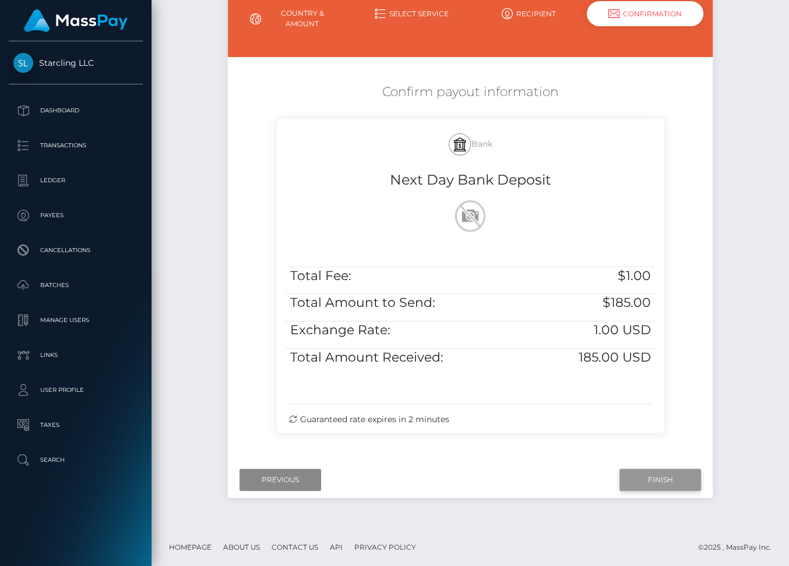
click at [649, 469] on input "Finish" at bounding box center [660, 480] width 82 height 22
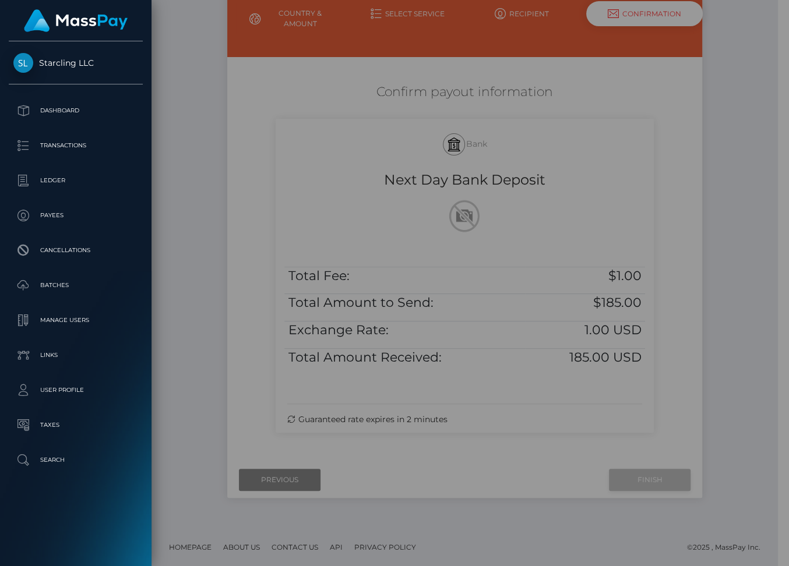
scroll to position [124, 0]
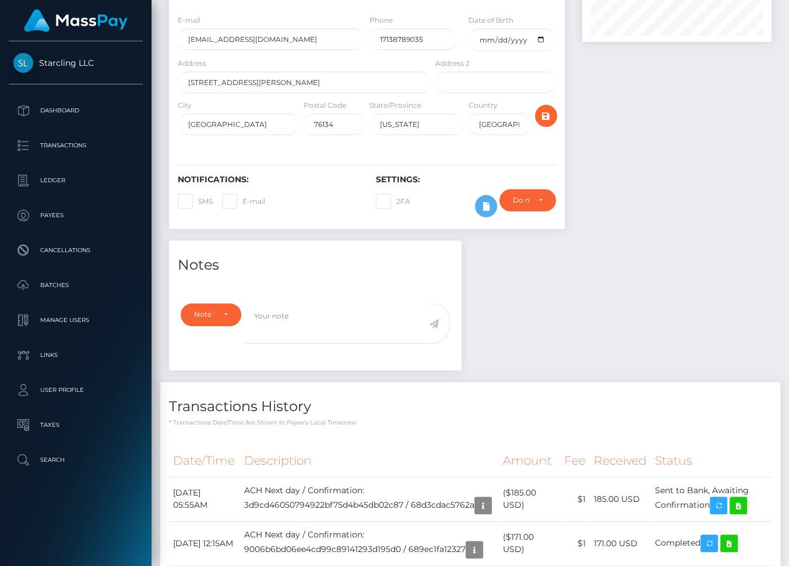
scroll to position [271, 0]
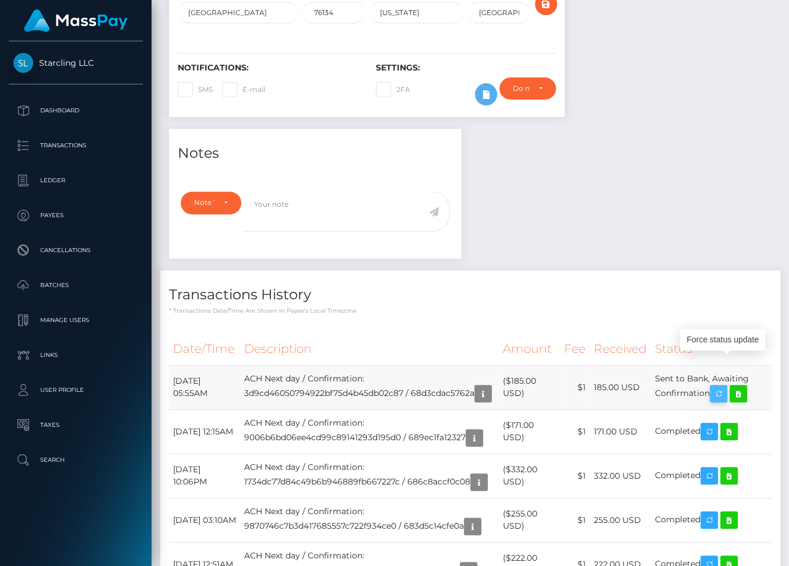
drag, startPoint x: 174, startPoint y: 349, endPoint x: 719, endPoint y: 361, distance: 545.9
click at [719, 365] on tr "September 24, 2025 05:55AM ACH Next day / Confirmation: 3d9cd46050794922bf75d4b…" at bounding box center [470, 387] width 602 height 44
copy tr "September 24, 2025 05:55AM ACH Next day / Confirmation: 3d9cd46050794922bf75d4b…"
click at [745, 387] on icon at bounding box center [738, 394] width 14 height 15
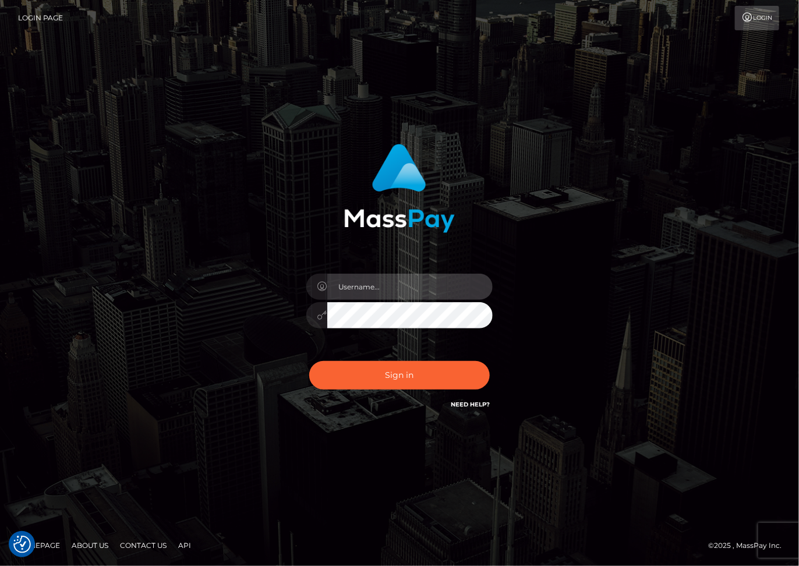
click at [352, 299] on input "text" at bounding box center [409, 287] width 165 height 26
type input "dariag"
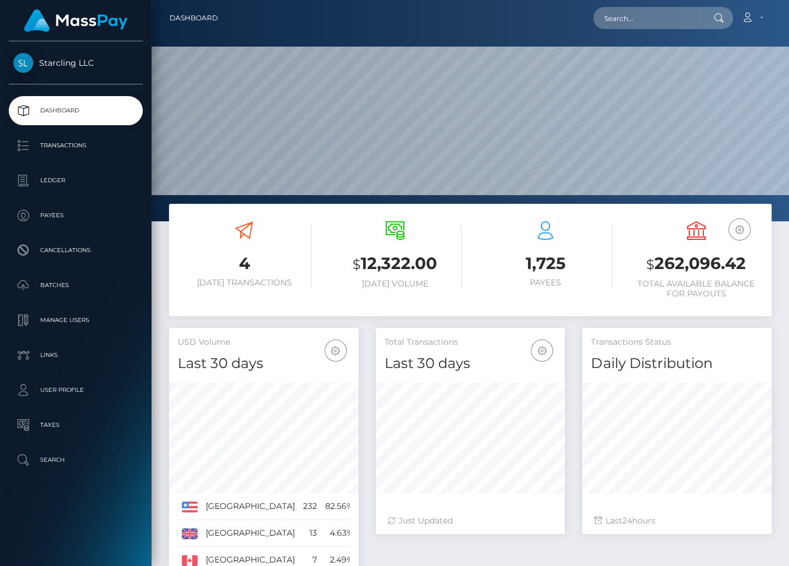
scroll to position [206, 189]
click at [648, 22] on input "text" at bounding box center [648, 18] width 110 height 22
paste input "62573"
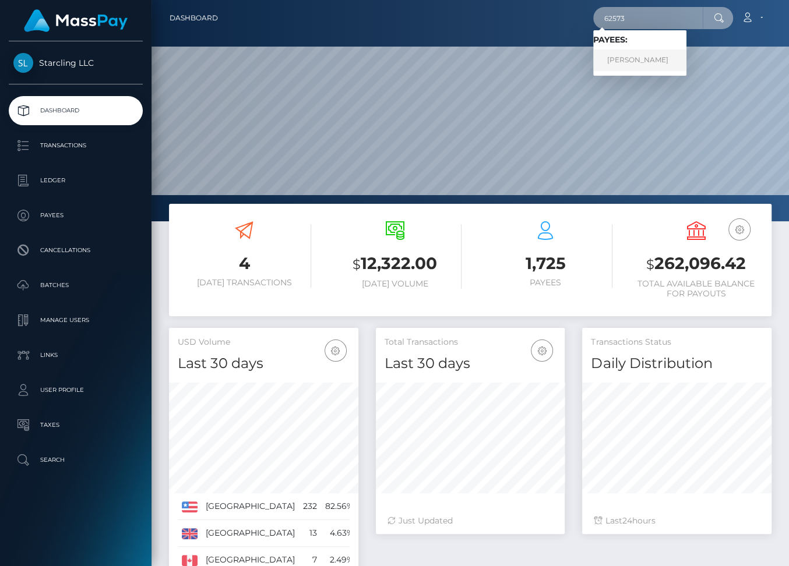
type input "62573"
click at [644, 63] on link "Herbert Colunga" at bounding box center [639, 61] width 93 height 22
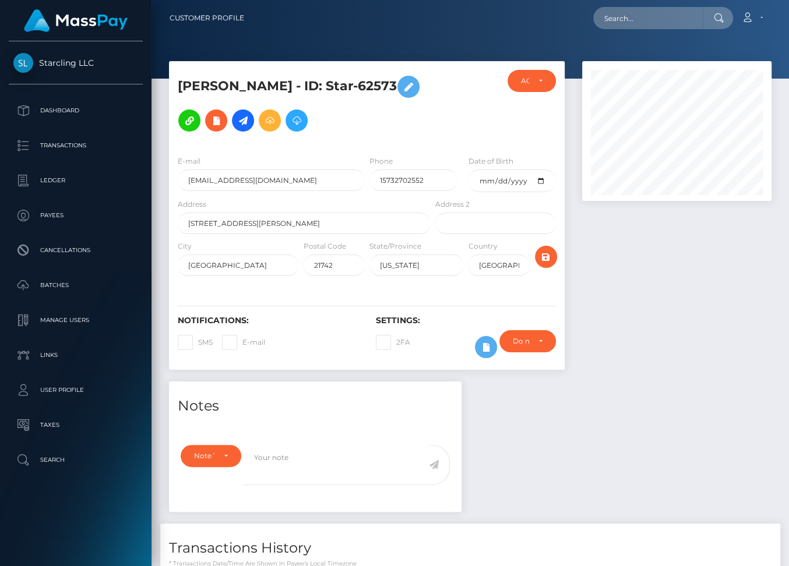
scroll to position [140, 189]
click at [266, 219] on input "12842 Little Elliott Dr Apt 8" at bounding box center [304, 224] width 253 height 22
paste input "62 Dendron Ct"
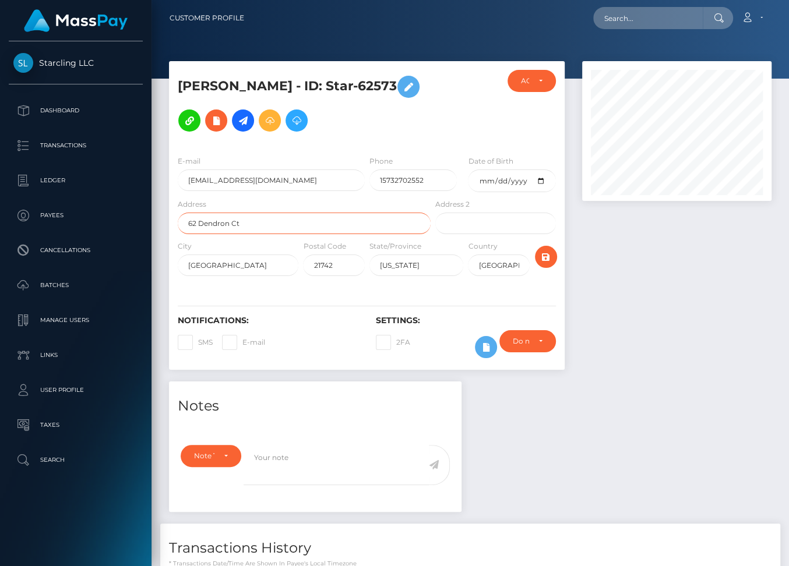
type input "62 Dendron Ct"
click at [364, 288] on div "Notifications: SMS E-mail Settings: 2FA" at bounding box center [367, 329] width 396 height 82
click at [203, 267] on input "Hagerstown" at bounding box center [238, 266] width 121 height 22
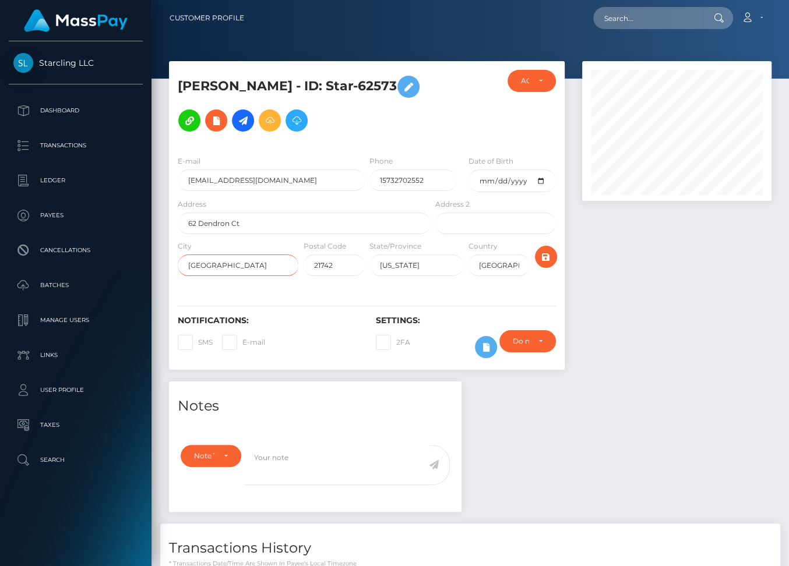
paste input "[GEOGRAPHIC_DATA]"
type input "[GEOGRAPHIC_DATA]"
drag, startPoint x: 336, startPoint y: 263, endPoint x: 302, endPoint y: 255, distance: 34.3
click at [303, 255] on div "21742" at bounding box center [333, 266] width 61 height 22
paste input "234"
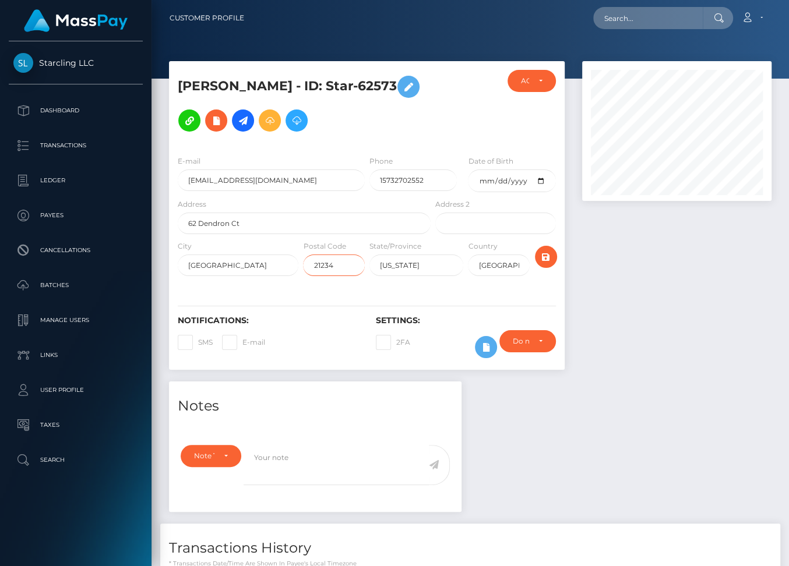
type input "21234"
click at [545, 253] on icon "submit" at bounding box center [546, 257] width 14 height 15
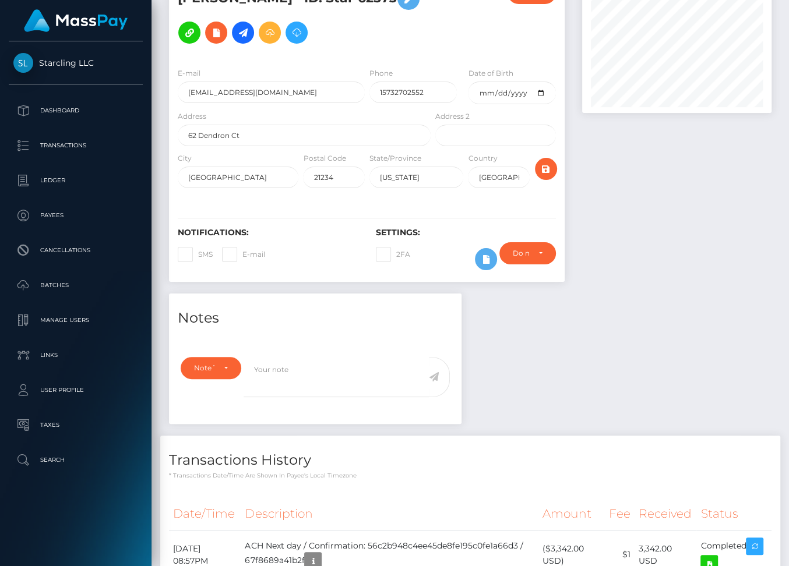
scroll to position [54, 0]
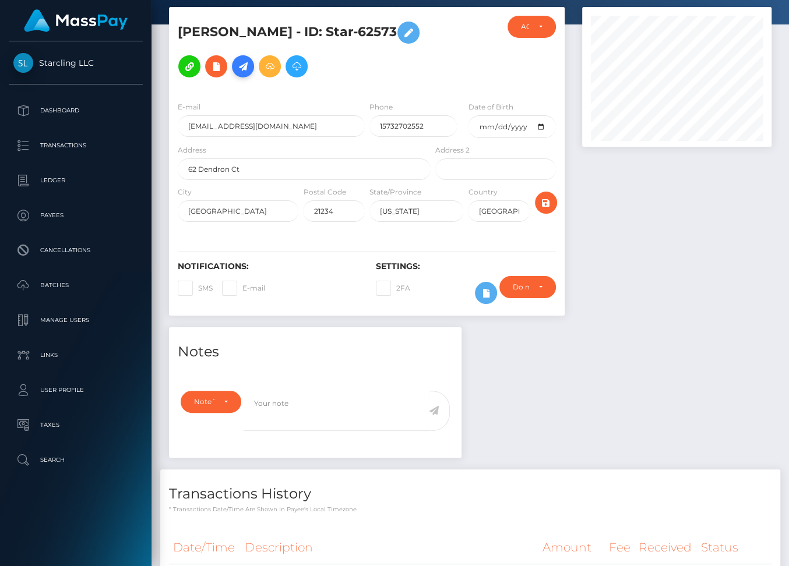
click at [245, 69] on icon at bounding box center [243, 66] width 14 height 15
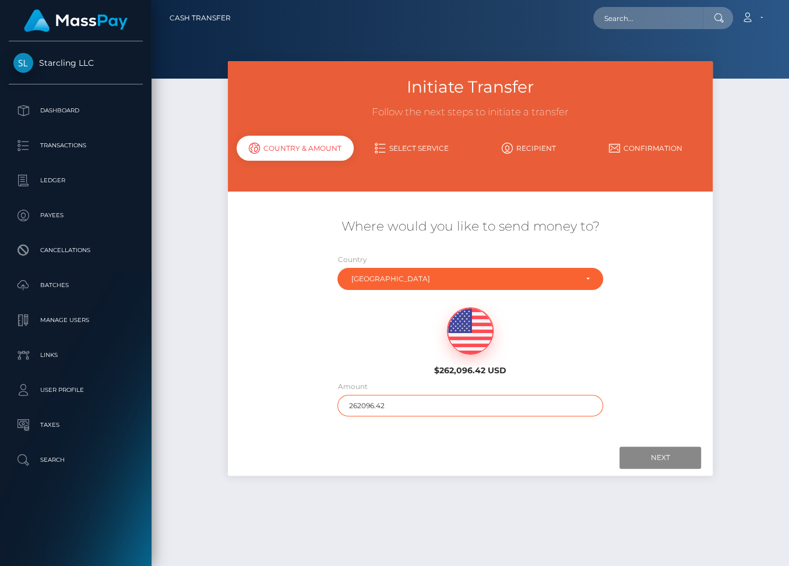
click at [365, 399] on input "262096.42" at bounding box center [469, 406] width 265 height 22
type input "1491"
click at [665, 455] on input "Next" at bounding box center [660, 458] width 82 height 22
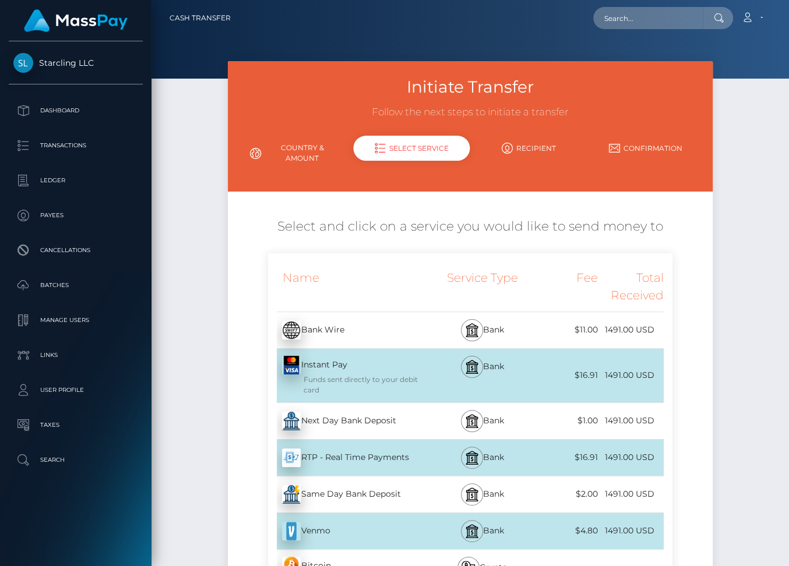
click at [338, 418] on div "Next Day Bank Deposit - USD" at bounding box center [350, 421] width 165 height 33
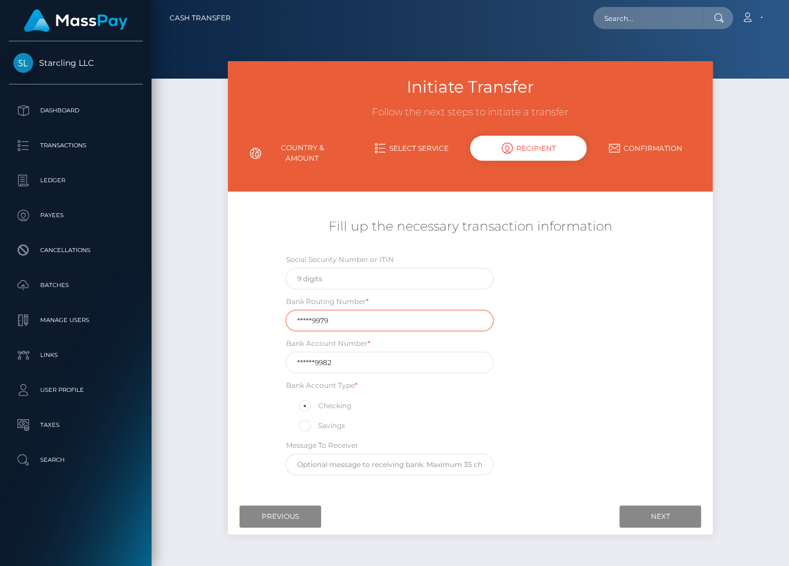
click at [349, 324] on input "*****9979" at bounding box center [389, 321] width 208 height 22
paste input "23137"
type input "231379979"
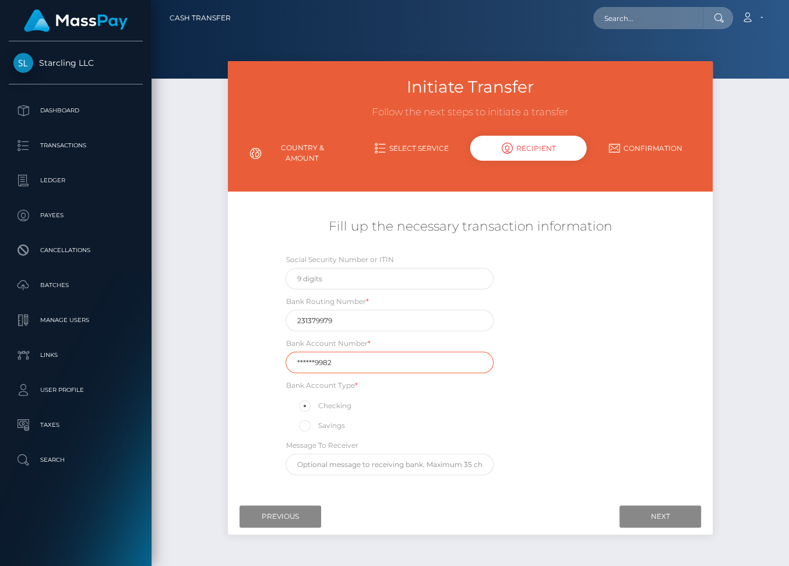
click at [310, 363] on input "******9982" at bounding box center [389, 363] width 208 height 22
paste input "500013"
type input "5000139982"
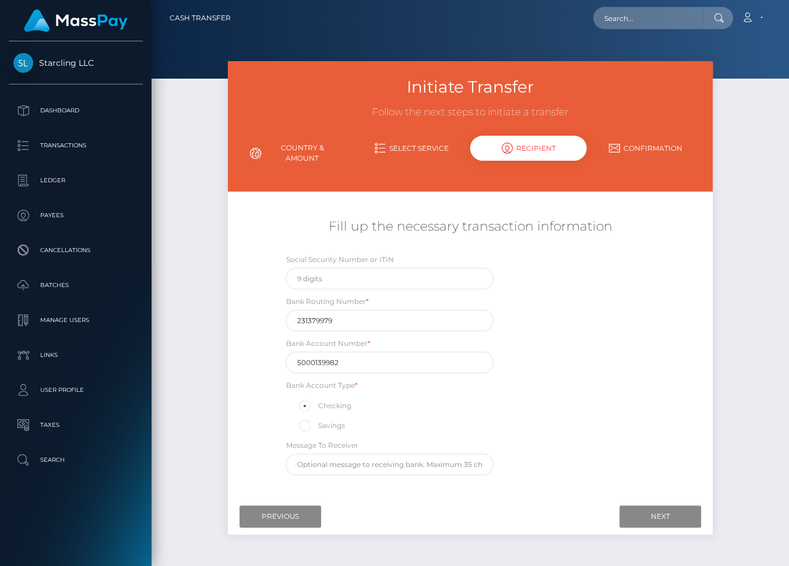
click at [371, 424] on div "Savings" at bounding box center [389, 425] width 208 height 15
click at [323, 280] on input "text" at bounding box center [389, 279] width 208 height 22
click at [354, 280] on input "49117" at bounding box center [389, 279] width 208 height 22
type input "491178675"
click at [656, 510] on input "Next" at bounding box center [660, 517] width 82 height 22
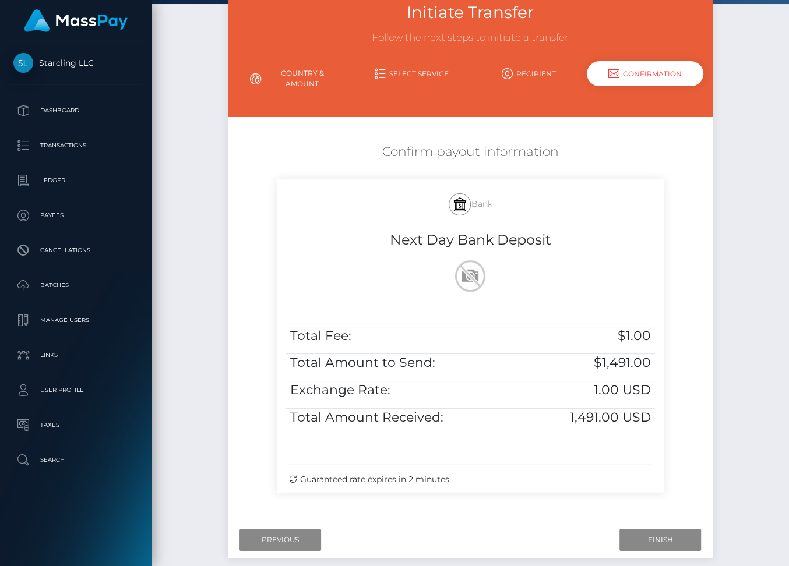
scroll to position [99, 0]
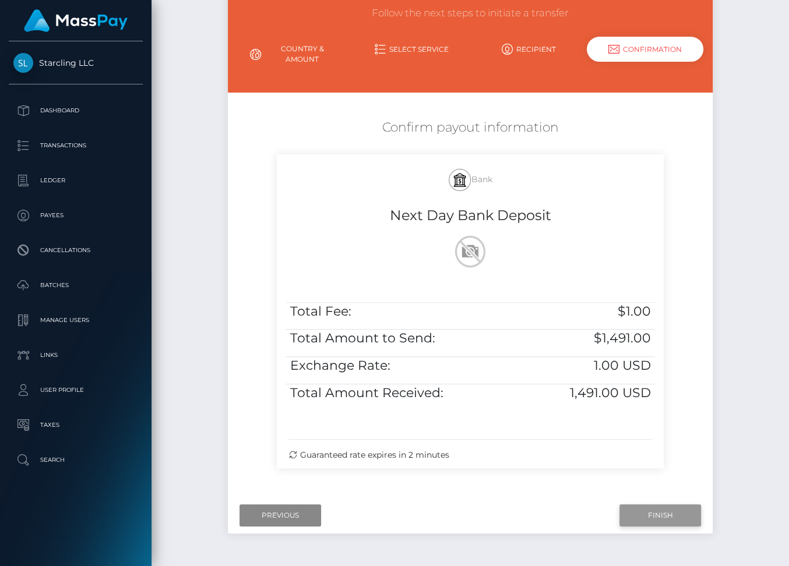
click at [641, 514] on input "Finish" at bounding box center [660, 515] width 82 height 22
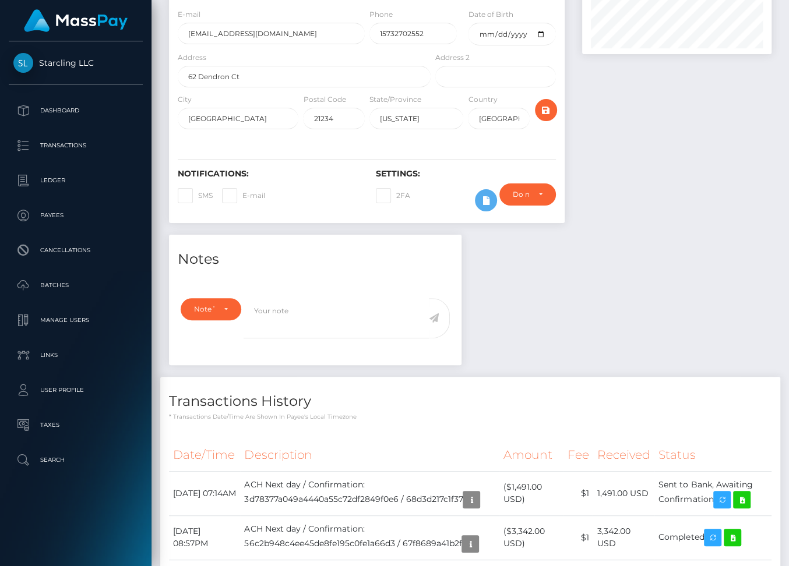
scroll to position [264, 0]
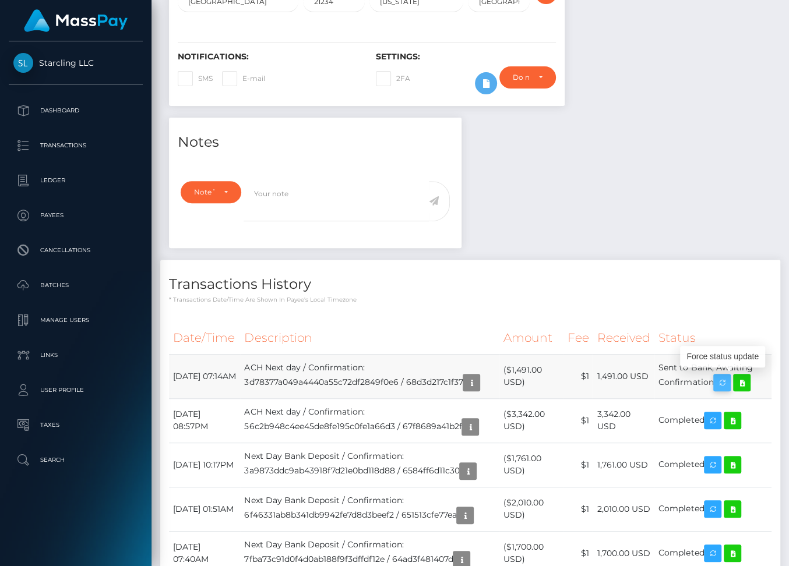
drag, startPoint x: 173, startPoint y: 368, endPoint x: 734, endPoint y: 374, distance: 561.0
click at [734, 374] on tr "[DATE] 07:14AM ACH Next day / Confirmation: 3d78377a049a4440a55c72df2849f0e6 / …" at bounding box center [470, 376] width 602 height 44
copy tr "[DATE] 07:14AM ACH Next day / Confirmation: 3d78377a049a4440a55c72df2849f0e6 / …"
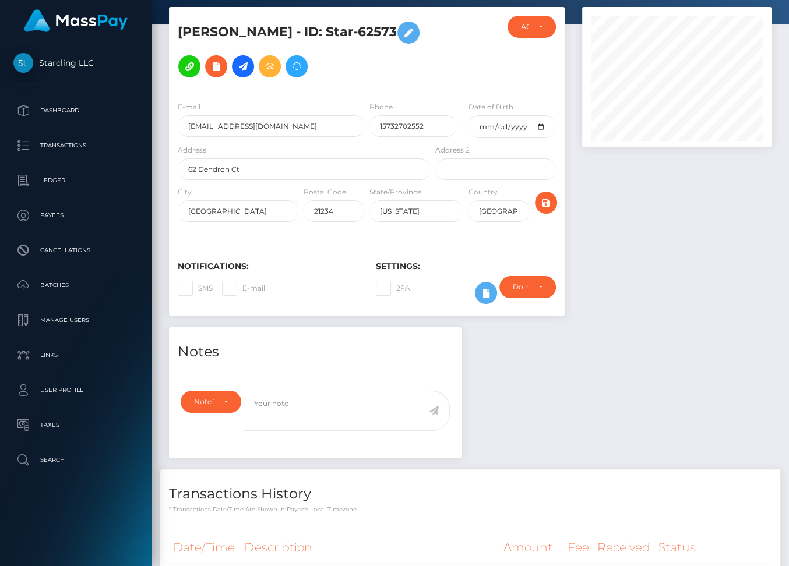
scroll to position [0, 0]
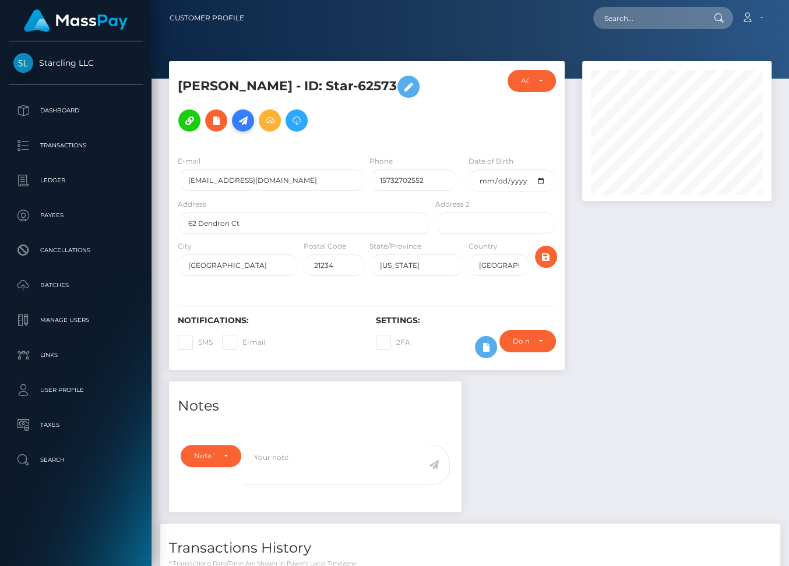
click at [247, 120] on icon at bounding box center [243, 121] width 14 height 15
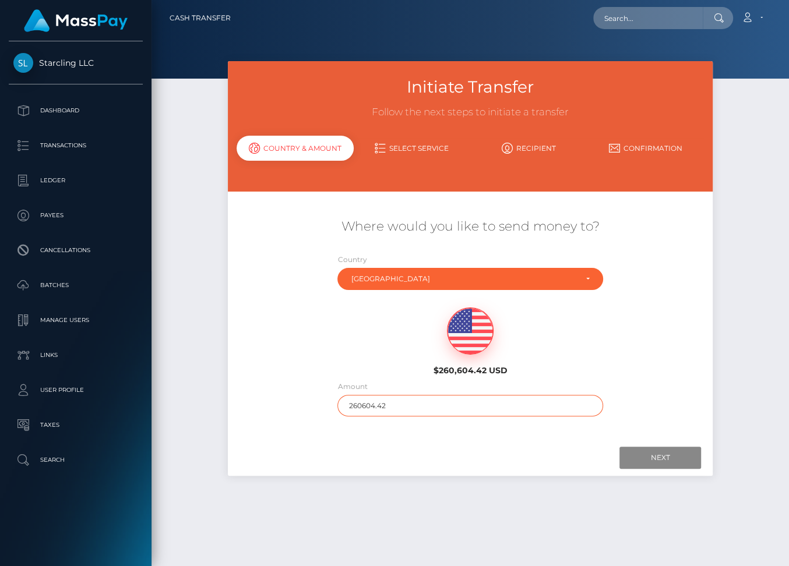
click at [356, 401] on input "260604.42" at bounding box center [469, 406] width 265 height 22
type input "1000"
click at [651, 454] on input "Next" at bounding box center [660, 458] width 82 height 22
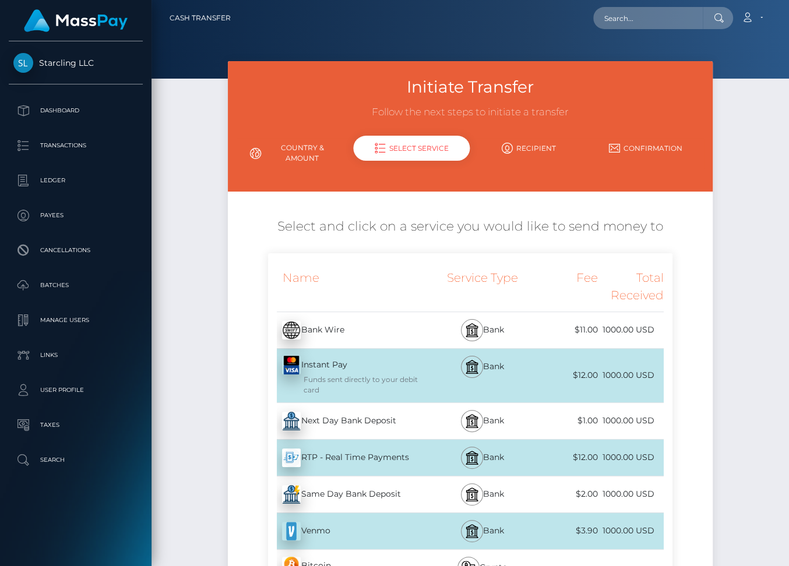
click at [346, 415] on div "Next Day Bank Deposit - USD" at bounding box center [350, 421] width 165 height 33
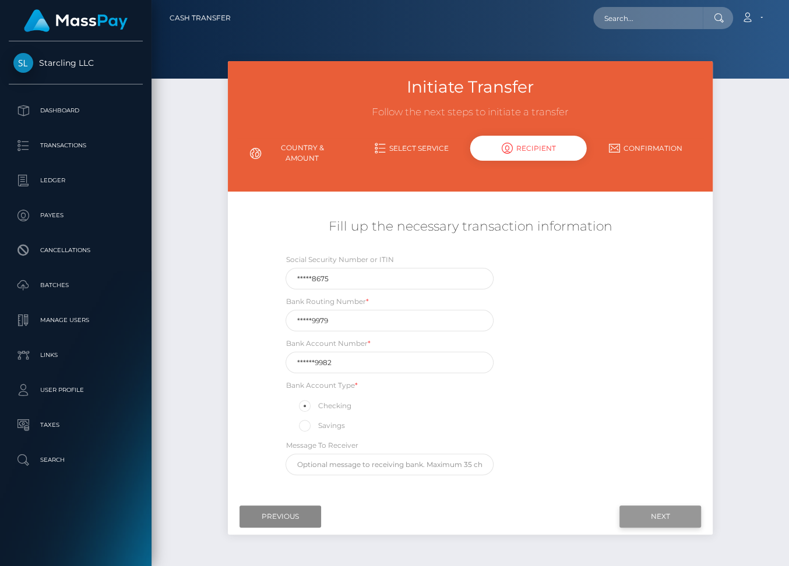
click at [652, 516] on input "Next" at bounding box center [660, 517] width 82 height 22
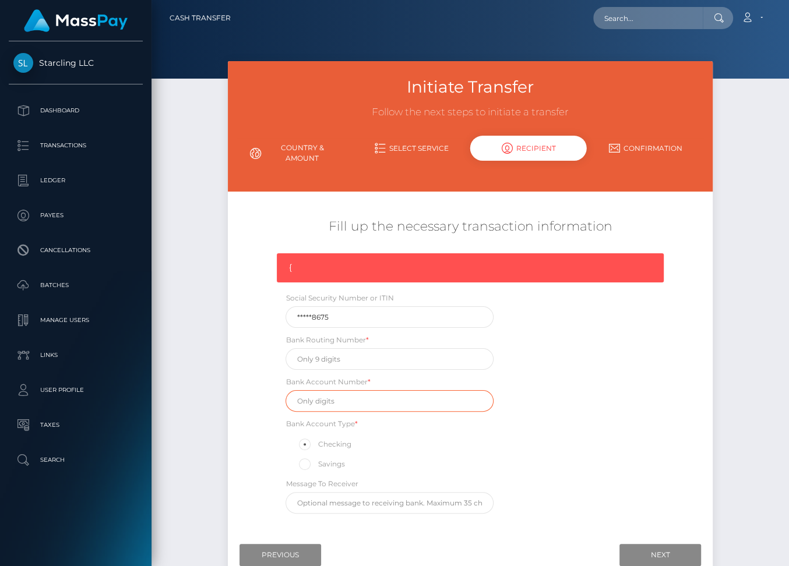
click at [346, 399] on input "text" at bounding box center [389, 401] width 208 height 22
paste input "5000139982"
type input "5000139982"
click at [384, 358] on input "text" at bounding box center [389, 359] width 208 height 22
paste input "231379979"
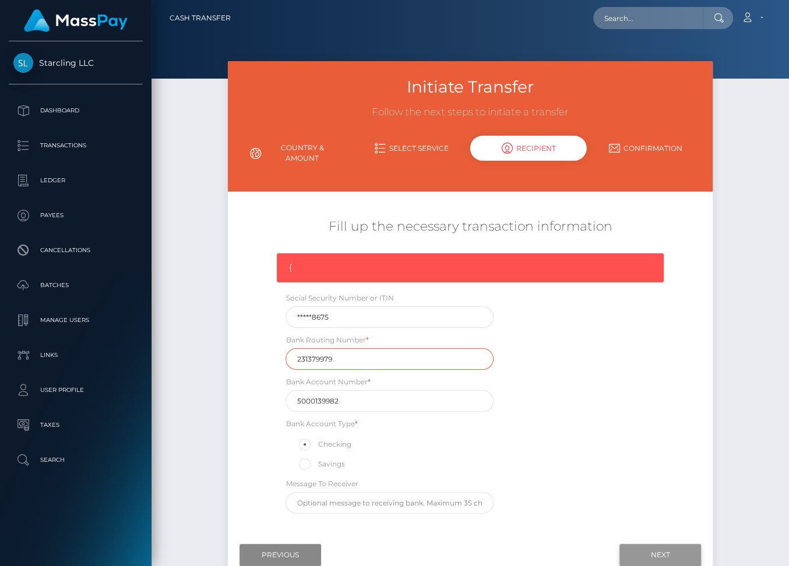
type input "231379979"
click at [641, 551] on input "Next" at bounding box center [660, 555] width 82 height 22
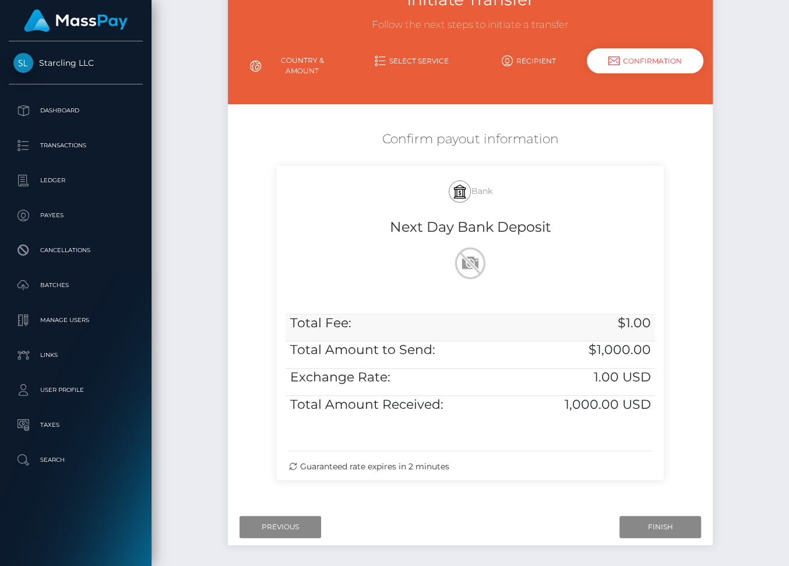
scroll to position [135, 0]
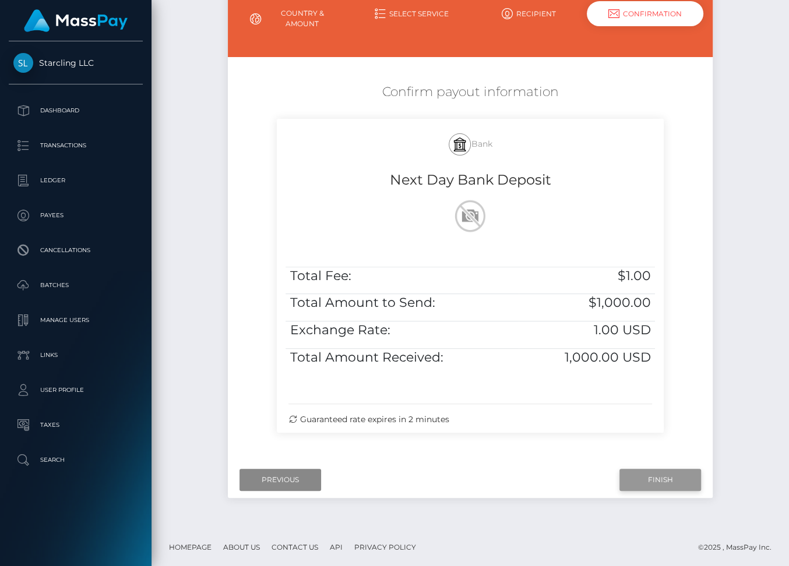
click at [645, 474] on input "Finish" at bounding box center [660, 480] width 82 height 22
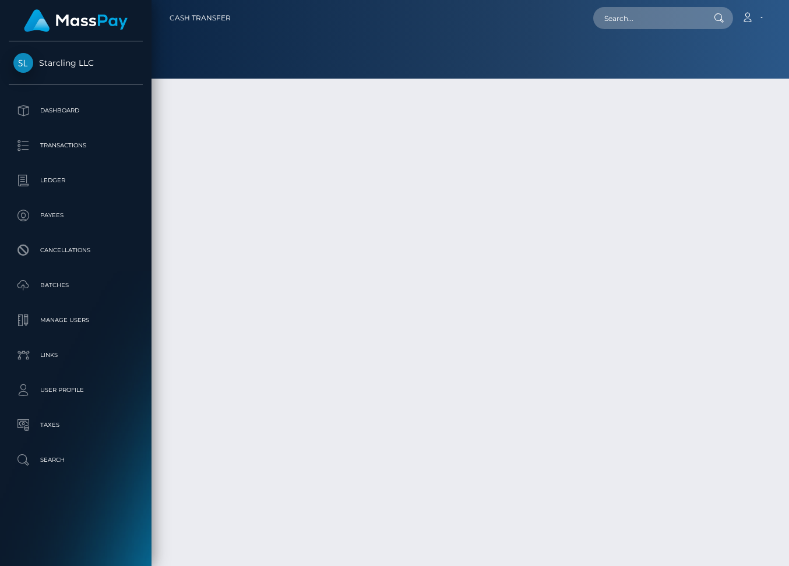
scroll to position [30, 0]
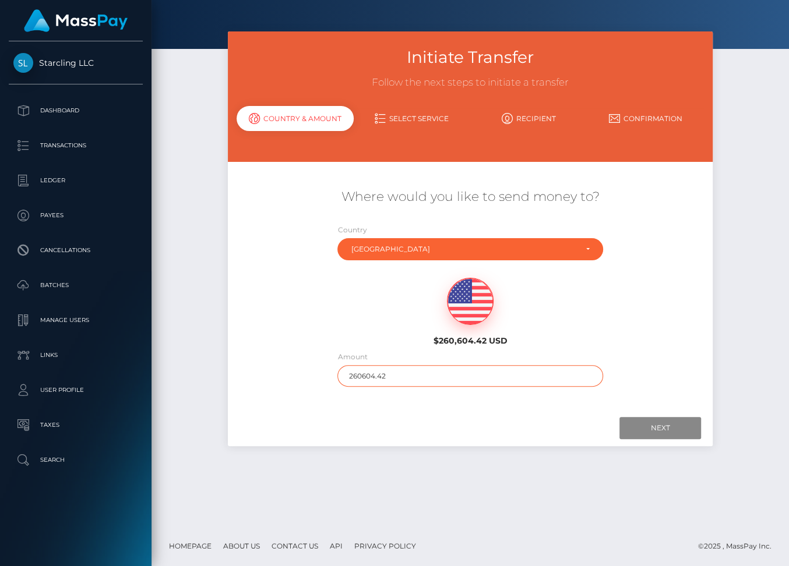
click at [423, 376] on input "260604.42" at bounding box center [469, 376] width 265 height 22
type input "1000"
click at [655, 430] on input "Next" at bounding box center [660, 428] width 82 height 22
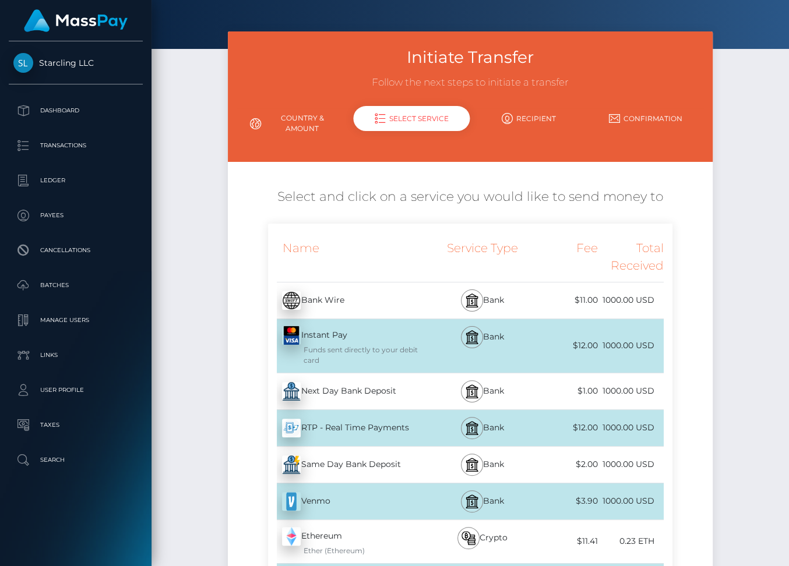
click at [377, 383] on div "Next Day Bank Deposit - USD" at bounding box center [350, 391] width 165 height 33
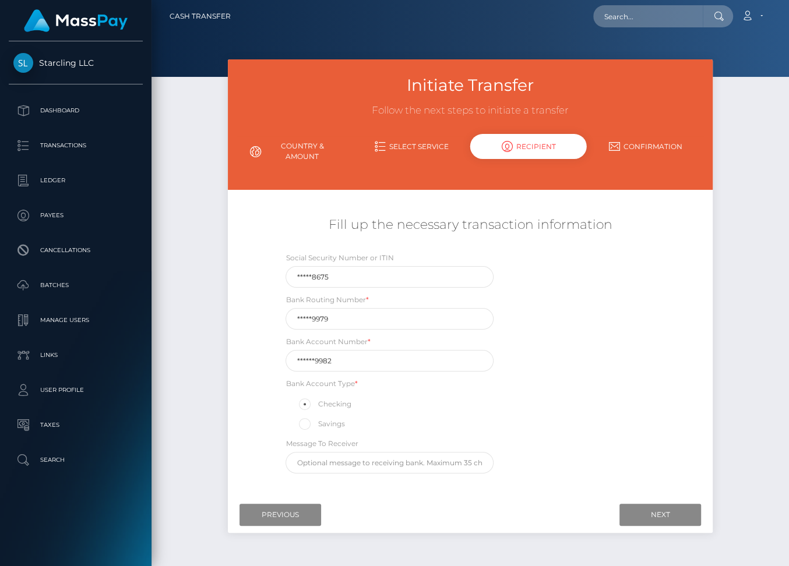
scroll to position [0, 0]
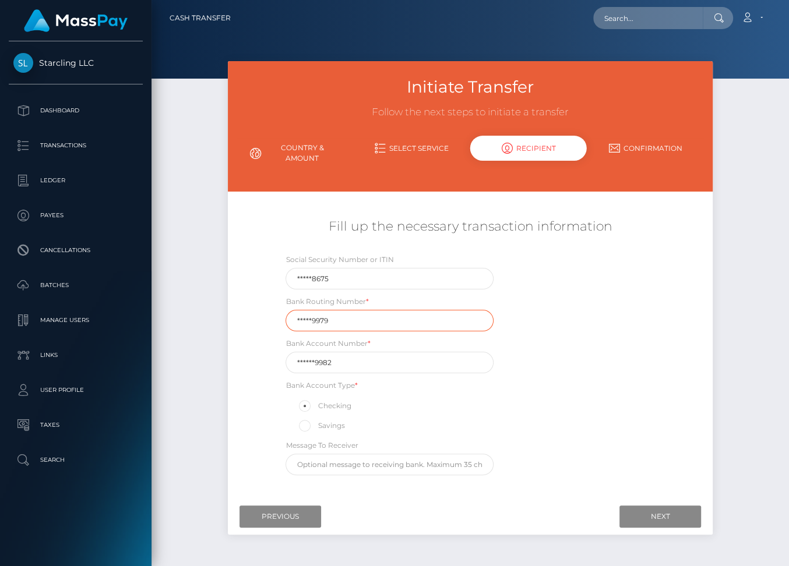
click at [314, 321] on input "*****9979" at bounding box center [389, 321] width 208 height 22
paste input "23137"
type input "231379979"
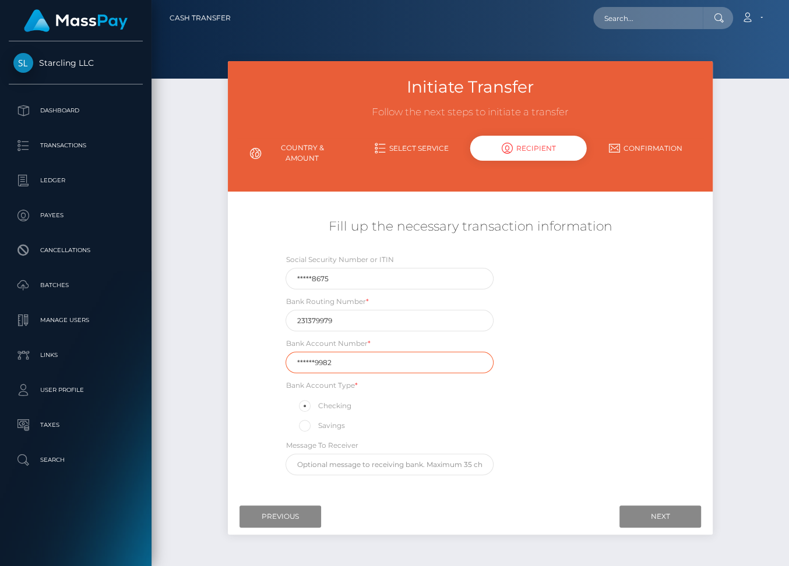
click at [342, 357] on input "******9982" at bounding box center [389, 363] width 208 height 22
paste input "500013"
type input "5000139982"
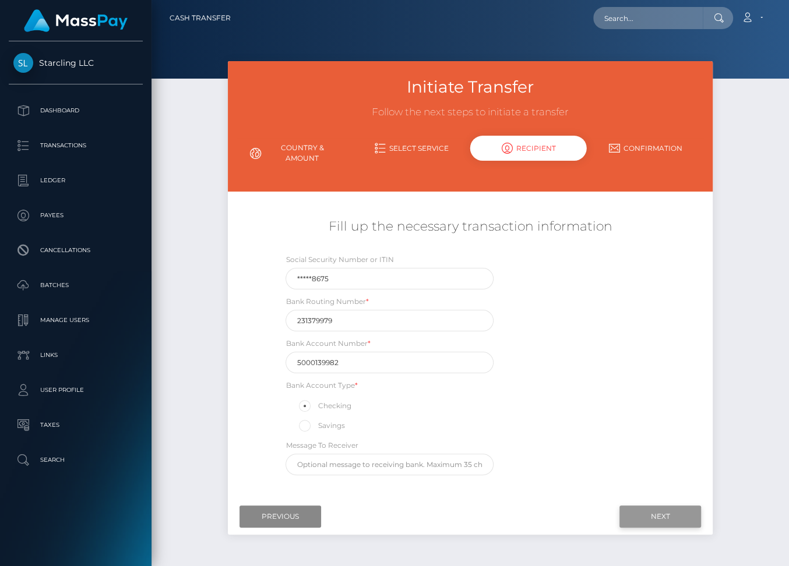
click at [645, 514] on input "Next" at bounding box center [660, 517] width 82 height 22
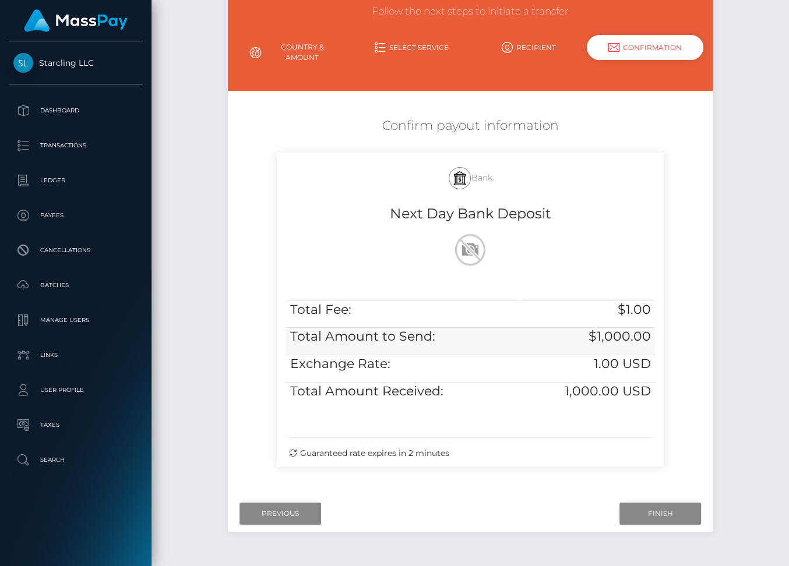
scroll to position [135, 0]
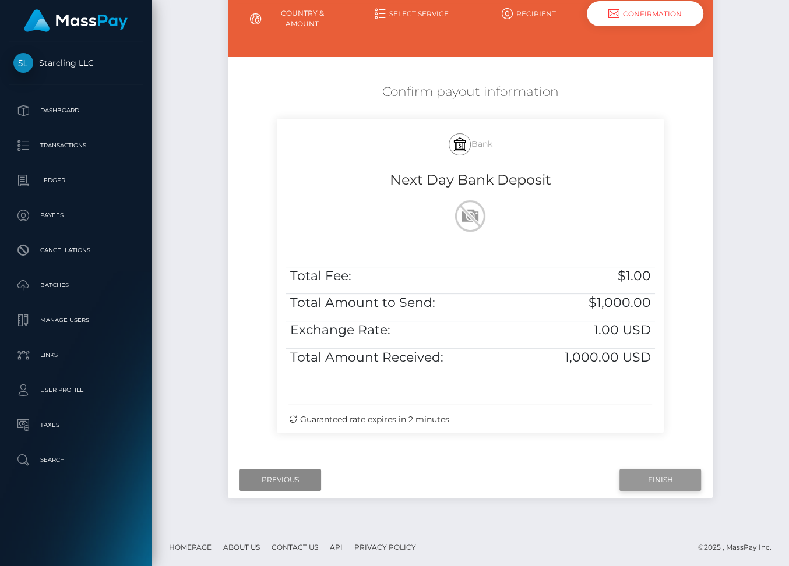
click at [647, 477] on input "Finish" at bounding box center [660, 480] width 82 height 22
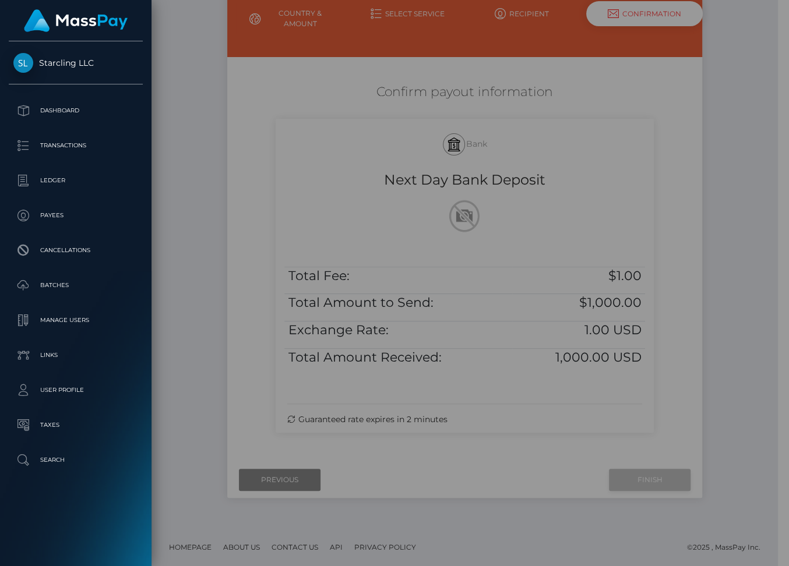
scroll to position [124, 0]
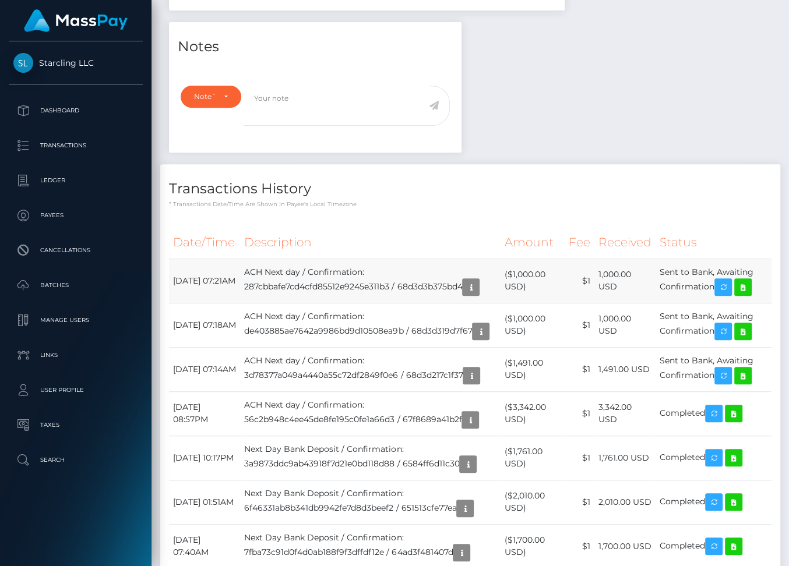
scroll to position [140, 189]
drag, startPoint x: 172, startPoint y: 271, endPoint x: 728, endPoint y: 281, distance: 555.8
click at [728, 281] on tr "[DATE] 07:21AM ACH Next day / Confirmation: 287cbbafe7cd4cfd85512e9245e311b3 / …" at bounding box center [470, 281] width 602 height 44
copy tr "[DATE] 07:21AM ACH Next day / Confirmation: 287cbbafe7cd4cfd85512e9245e311b3 / …"
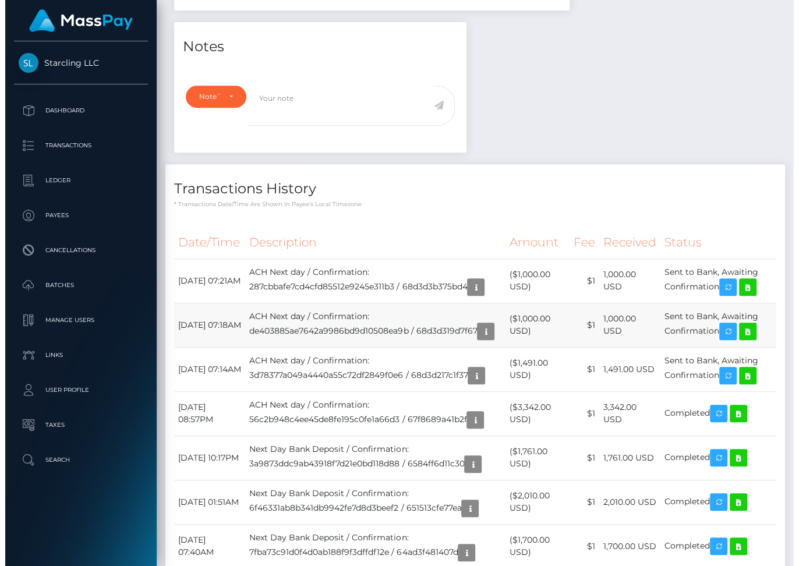
scroll to position [140, 189]
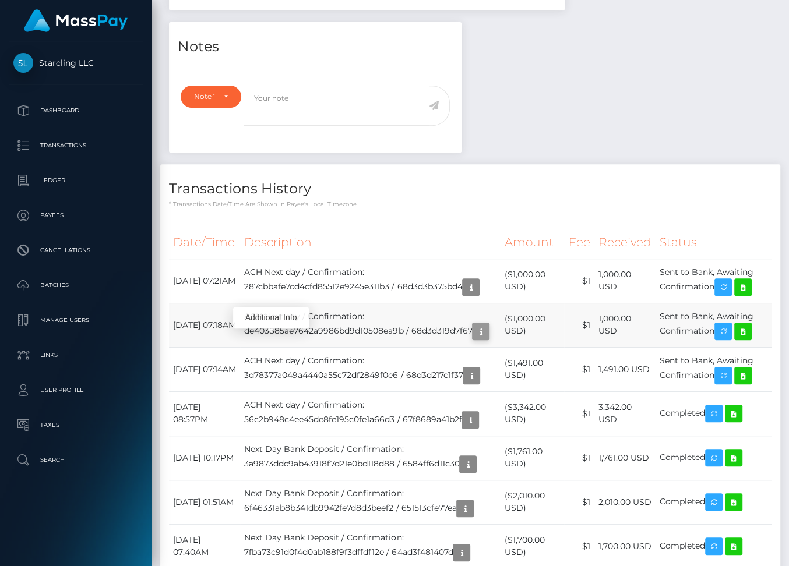
click at [474, 339] on icon "button" at bounding box center [481, 331] width 14 height 15
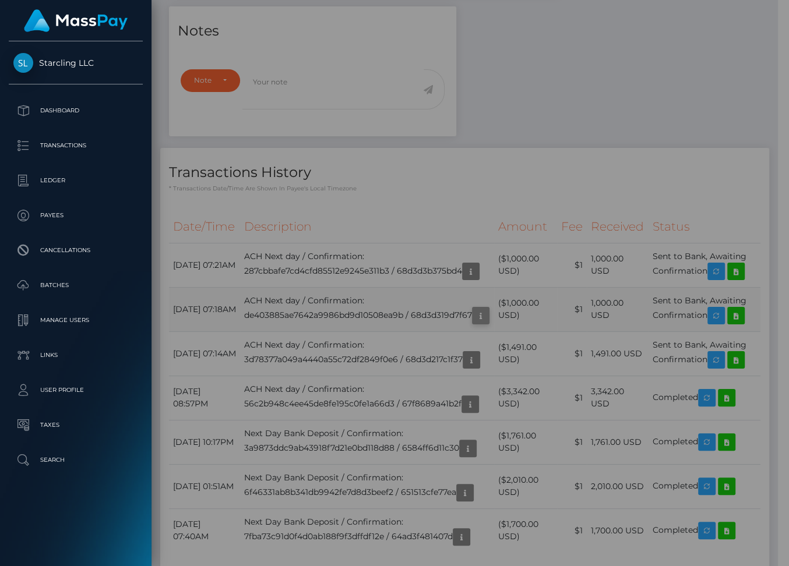
scroll to position [140, 189]
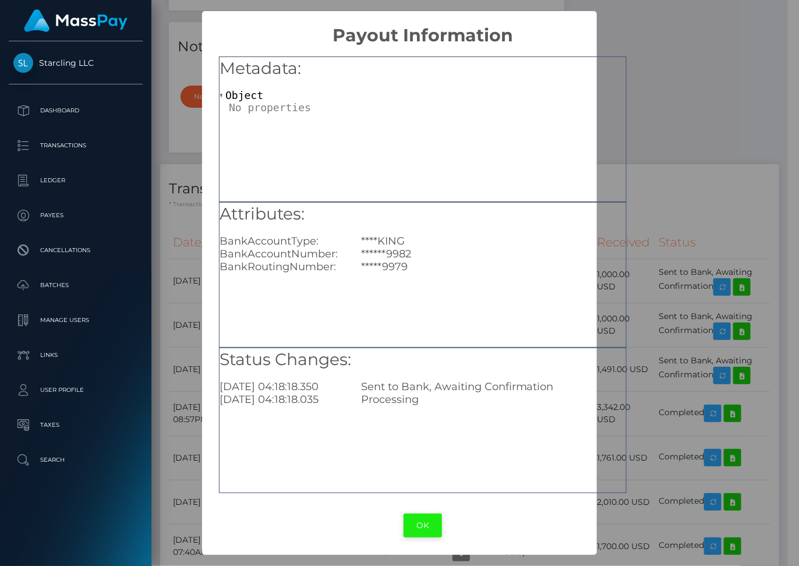
click at [425, 528] on button "OK" at bounding box center [423, 526] width 38 height 24
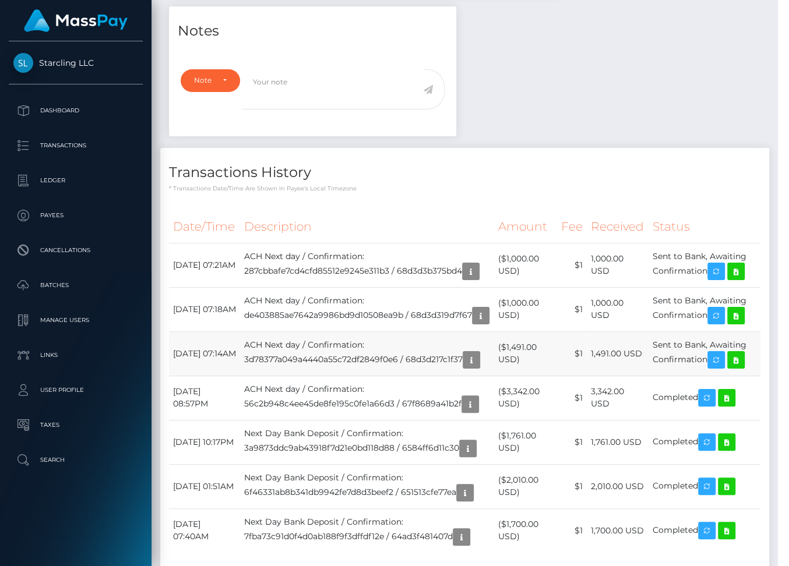
scroll to position [140, 189]
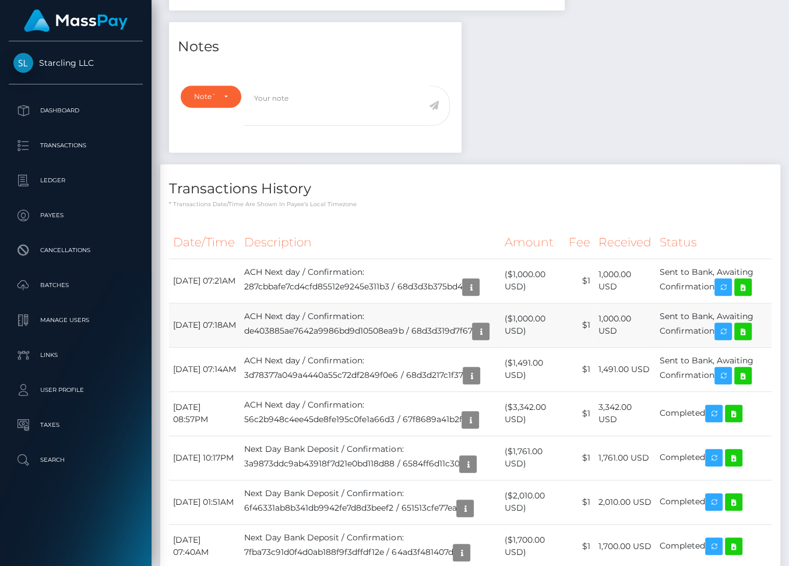
drag, startPoint x: 174, startPoint y: 322, endPoint x: 719, endPoint y: 334, distance: 545.3
click at [719, 334] on tr "September 24, 2025 07:18AM ACH Next day / Confirmation: de403885ae7642a9986bd9d…" at bounding box center [470, 325] width 602 height 44
copy tr "September 24, 2025 07:18AM ACH Next day / Confirmation: de403885ae7642a9986bd9d…"
drag, startPoint x: 173, startPoint y: 267, endPoint x: 727, endPoint y: 281, distance: 554.1
click at [727, 281] on tr "September 24, 2025 07:21AM ACH Next day / Confirmation: 287cbbafe7cd4cfd85512e9…" at bounding box center [470, 281] width 602 height 44
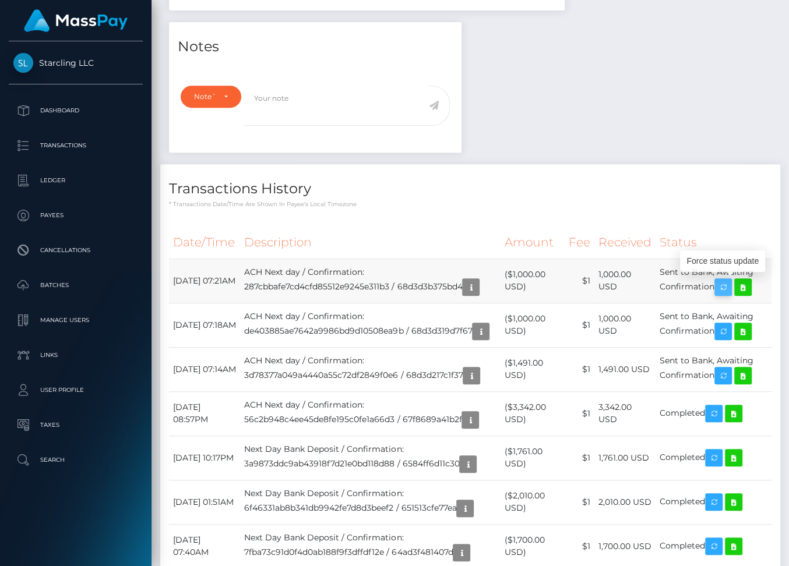
copy tr "September 24, 2025 07:21AM ACH Next day / Confirmation: 287cbbafe7cd4cfd85512e9…"
click at [750, 383] on icon at bounding box center [743, 376] width 14 height 15
click at [750, 335] on icon at bounding box center [743, 331] width 14 height 15
click at [750, 289] on icon at bounding box center [743, 287] width 14 height 15
click at [363, 221] on div "Date/Time Description Amount Fee Received Status" at bounding box center [470, 403] width 620 height 371
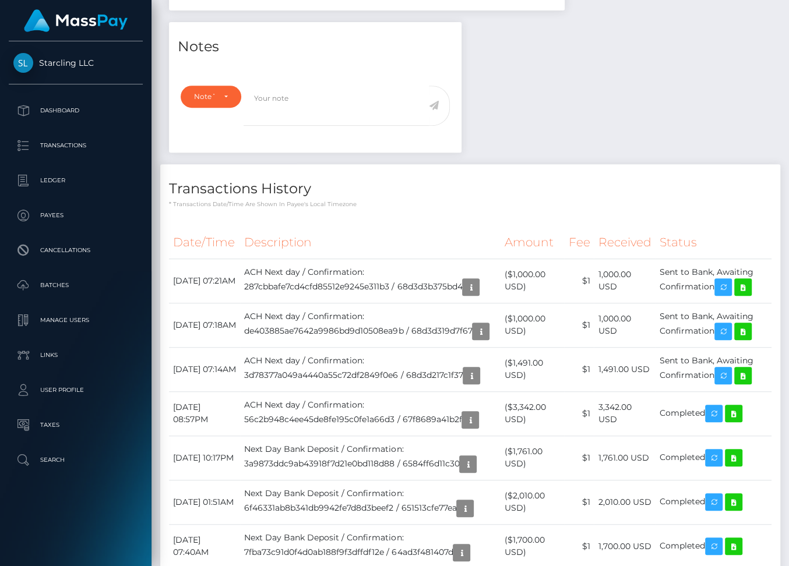
click at [728, 132] on div "Notes Note Type Compliance Clear Compliance General Note Type" at bounding box center [470, 311] width 620 height 579
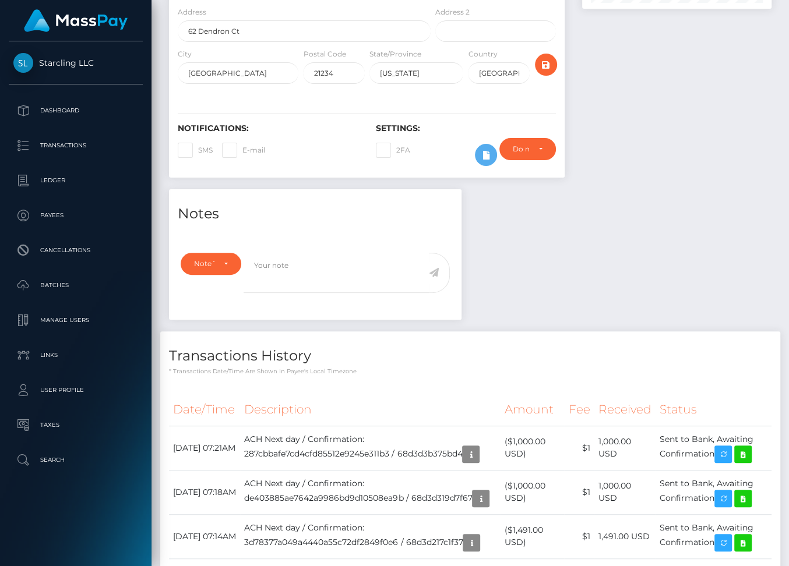
scroll to position [460, 0]
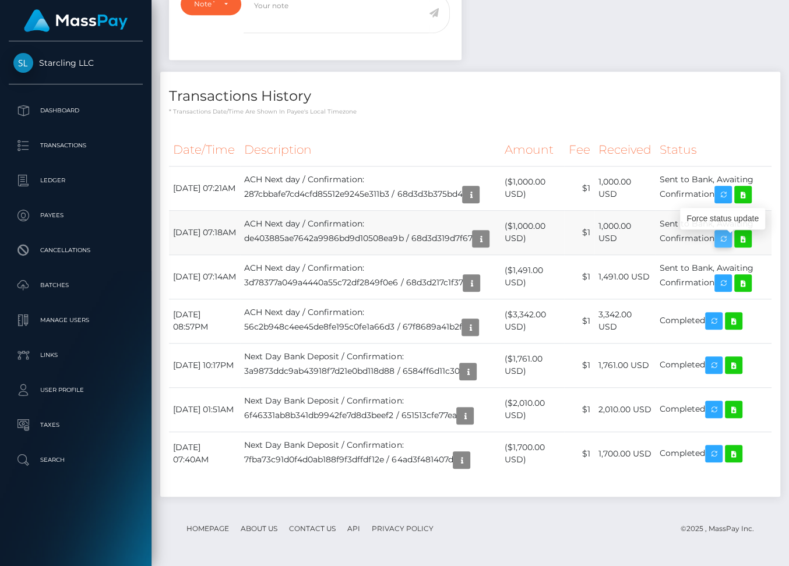
click at [730, 236] on icon "button" at bounding box center [723, 239] width 14 height 15
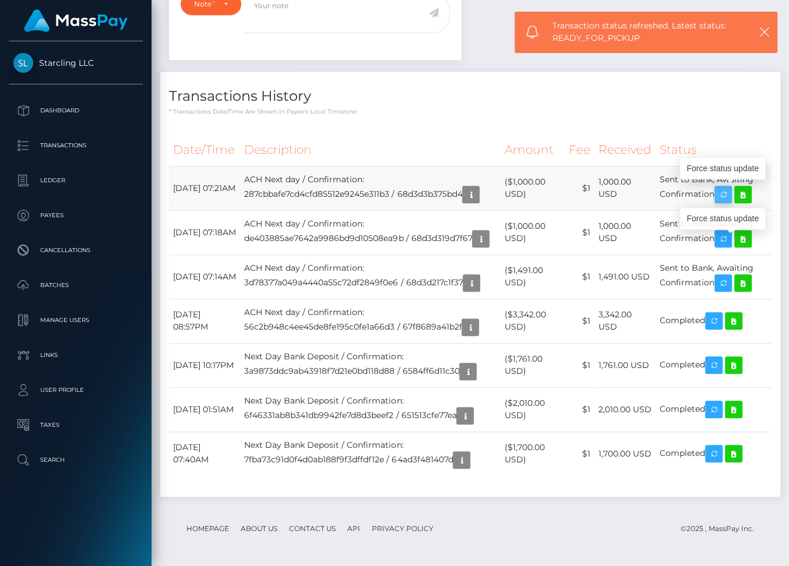
click at [729, 188] on icon "button" at bounding box center [723, 195] width 14 height 15
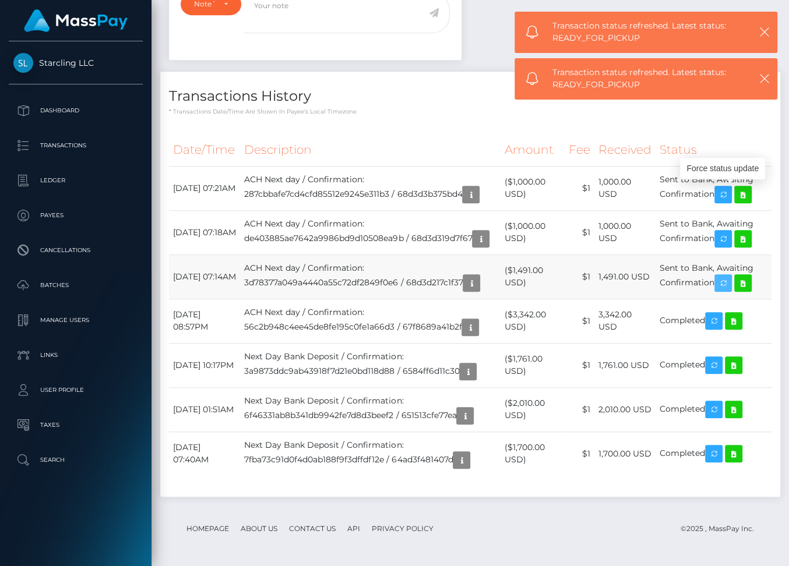
drag, startPoint x: 732, startPoint y: 287, endPoint x: 585, endPoint y: 280, distance: 146.3
click at [730, 287] on icon "button" at bounding box center [723, 283] width 14 height 15
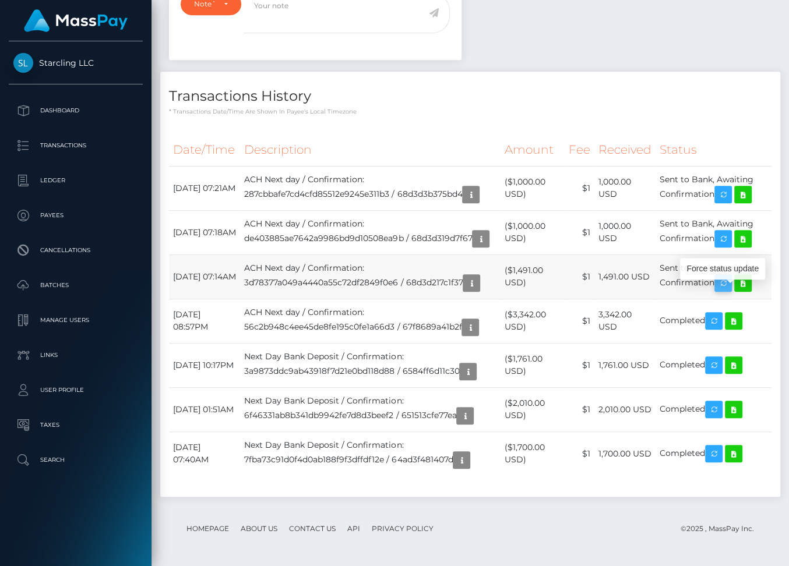
click at [728, 285] on icon "button" at bounding box center [723, 283] width 14 height 15
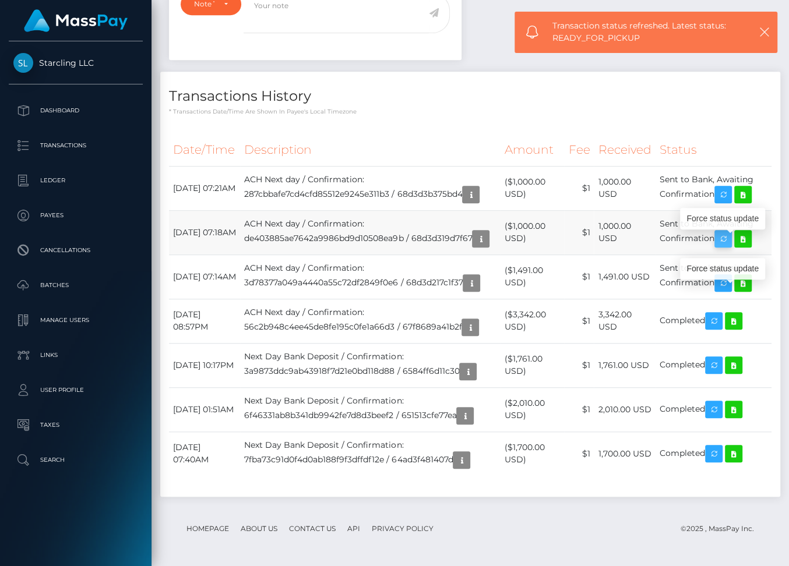
click at [727, 235] on icon "button" at bounding box center [723, 239] width 14 height 15
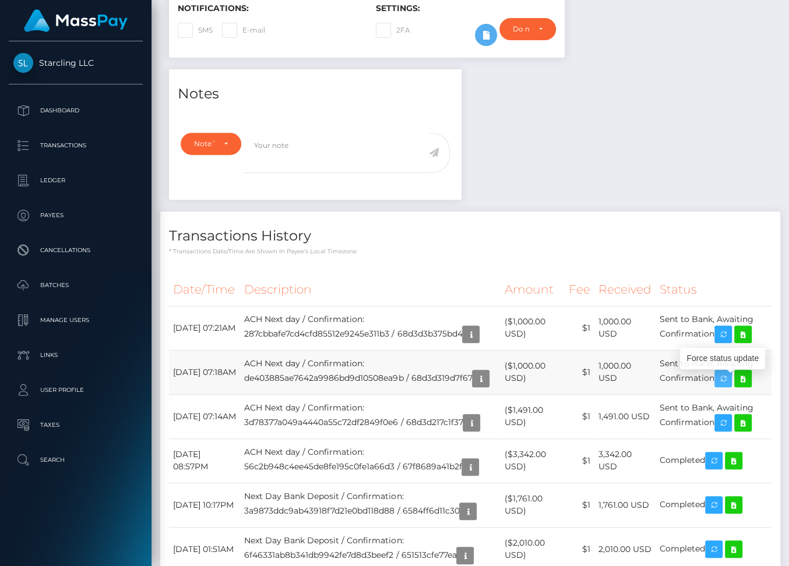
scroll to position [0, 0]
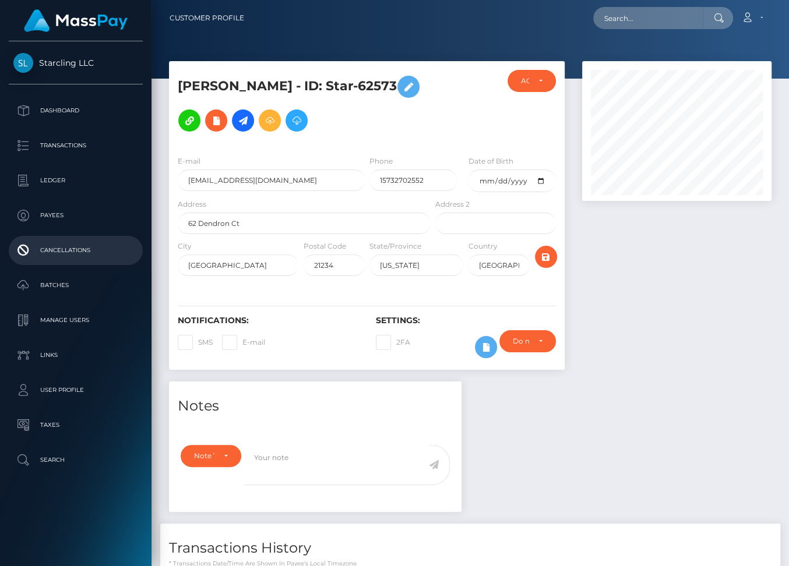
click at [71, 253] on p "Cancellations" at bounding box center [75, 250] width 125 height 17
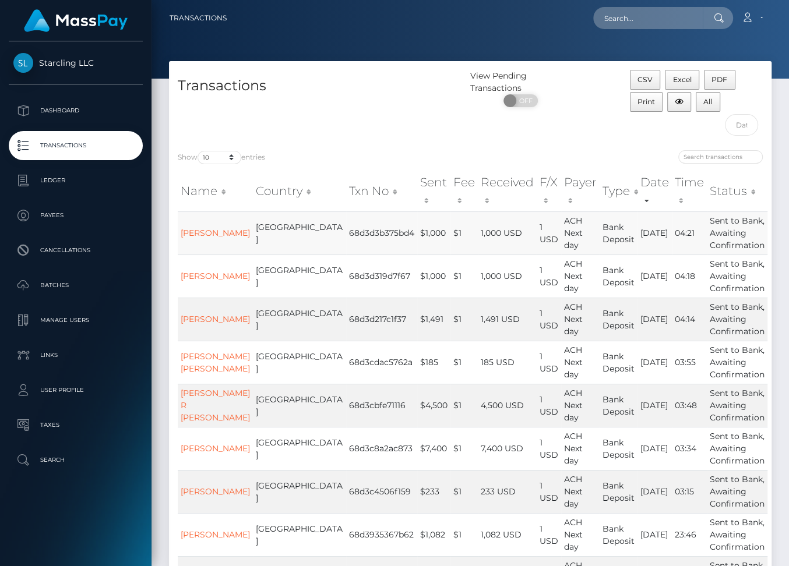
click at [561, 227] on td "ACH Next day" at bounding box center [580, 232] width 38 height 43
click at [520, 106] on span "OFF" at bounding box center [524, 100] width 29 height 13
checkbox input "true"
